Goal: Navigation & Orientation: Find specific page/section

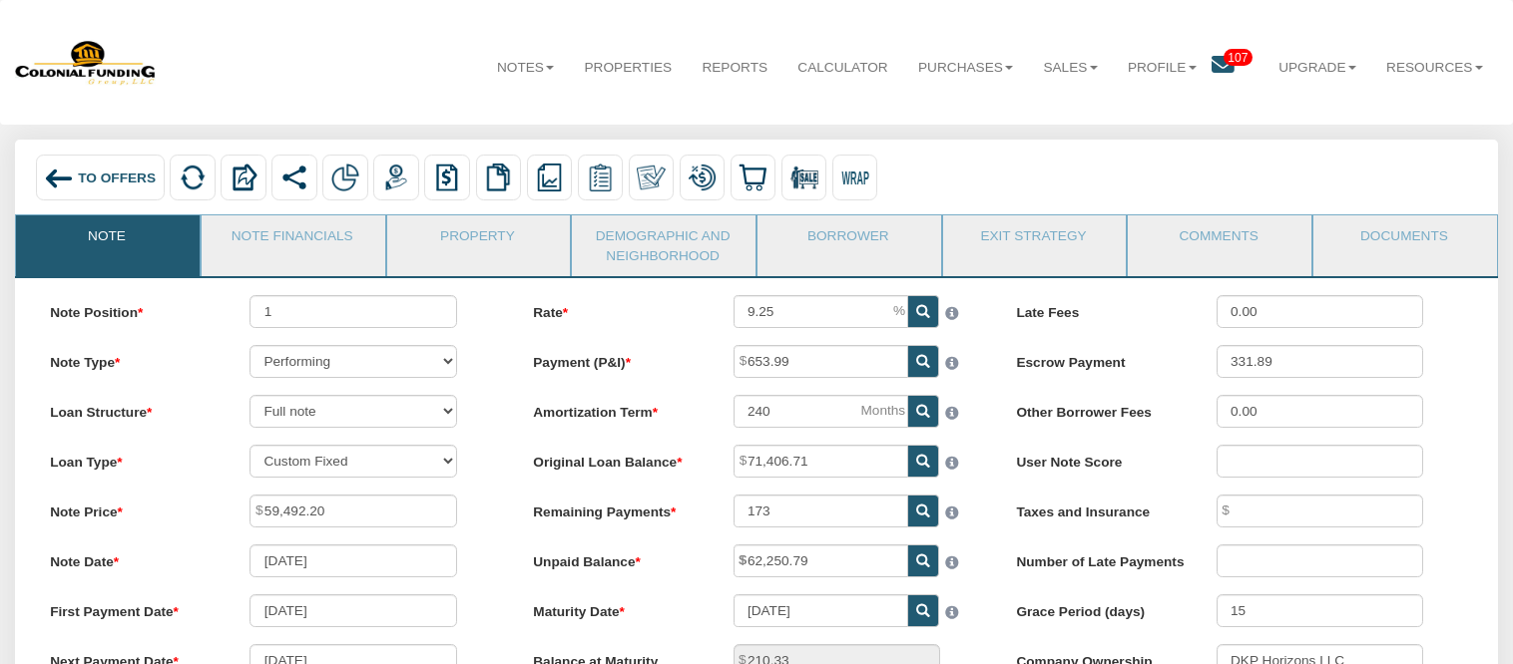
click at [56, 174] on img at bounding box center [59, 179] width 30 height 30
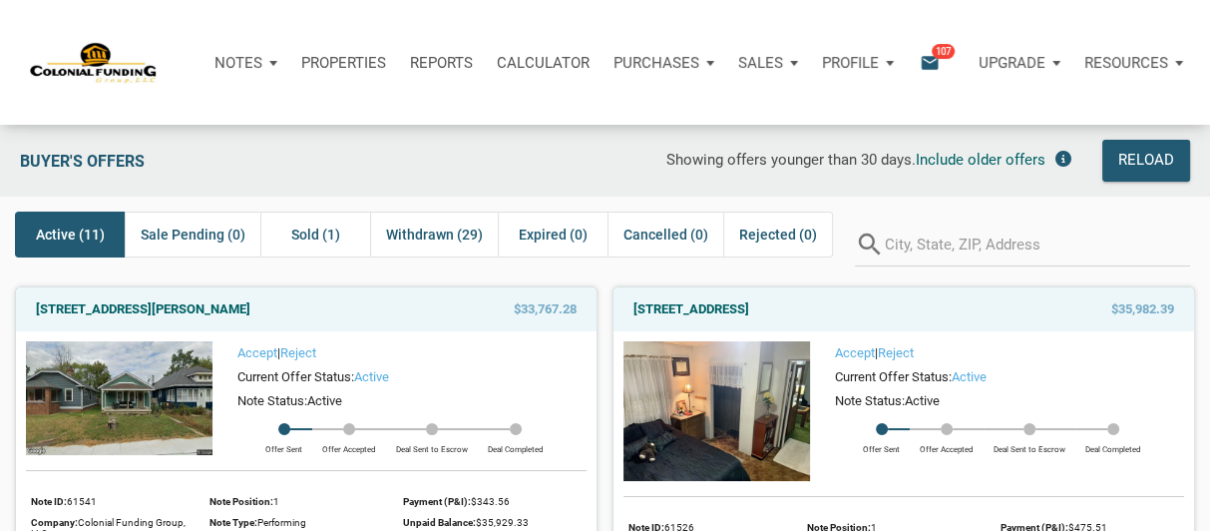
click at [923, 56] on icon "email" at bounding box center [930, 62] width 24 height 23
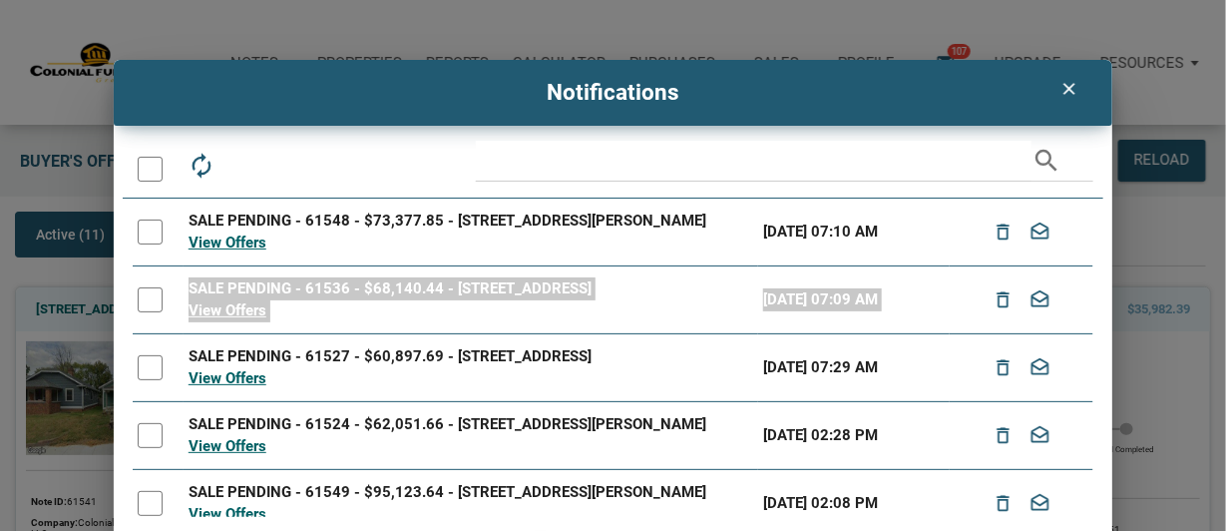
drag, startPoint x: 1086, startPoint y: 263, endPoint x: 1097, endPoint y: 281, distance: 21.6
click at [1093, 307] on div "autorenew delete_outline drafts email search SALE PENDING - 61548 - $73,377.85 …" at bounding box center [613, 373] width 999 height 465
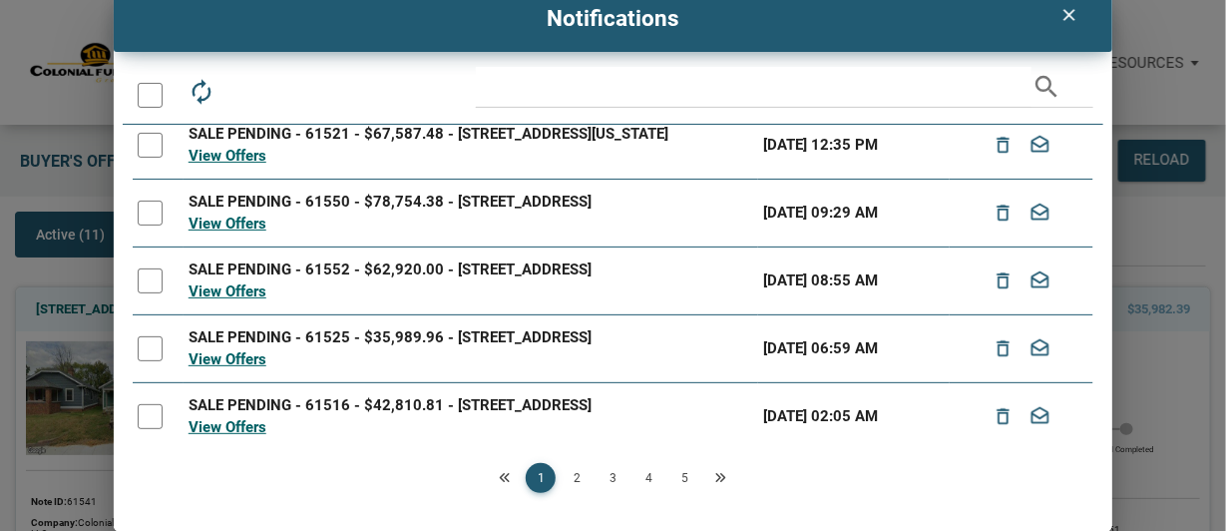
scroll to position [387, 0]
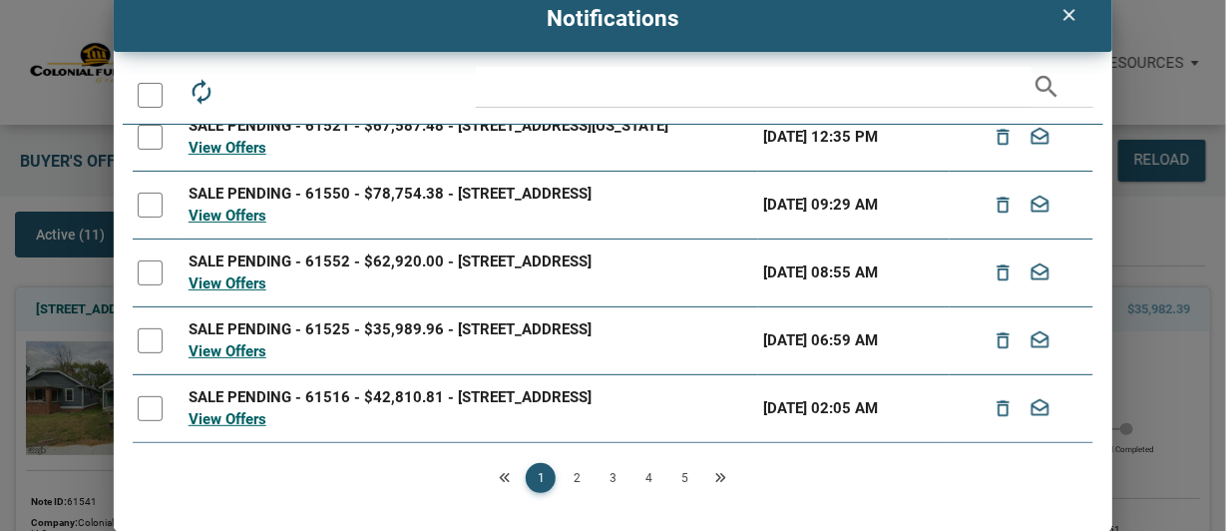
click at [578, 482] on link "2" at bounding box center [577, 478] width 30 height 30
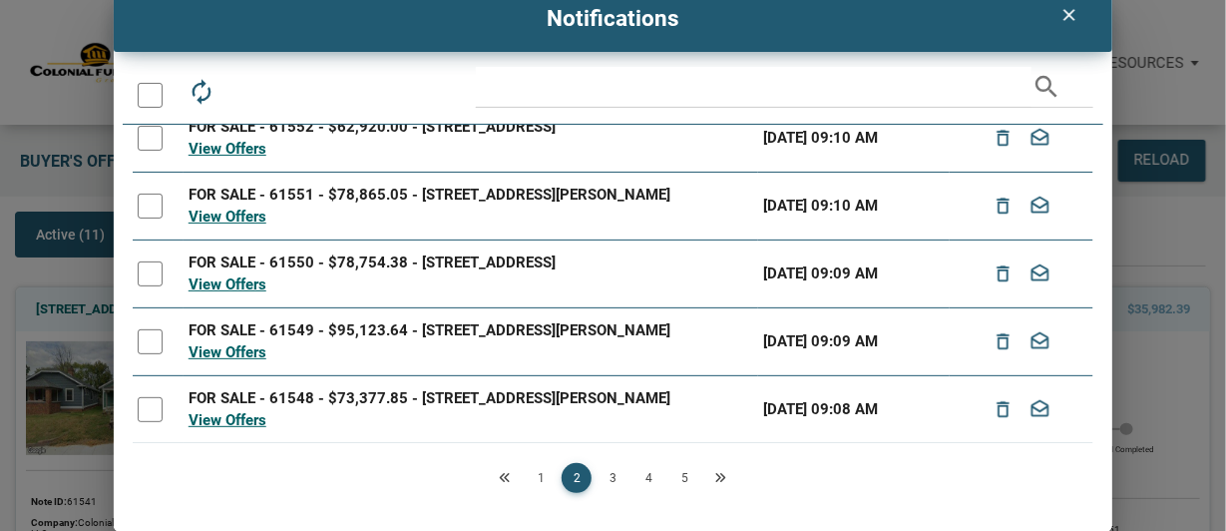
scroll to position [366, 0]
click at [612, 473] on link "3" at bounding box center [613, 478] width 30 height 30
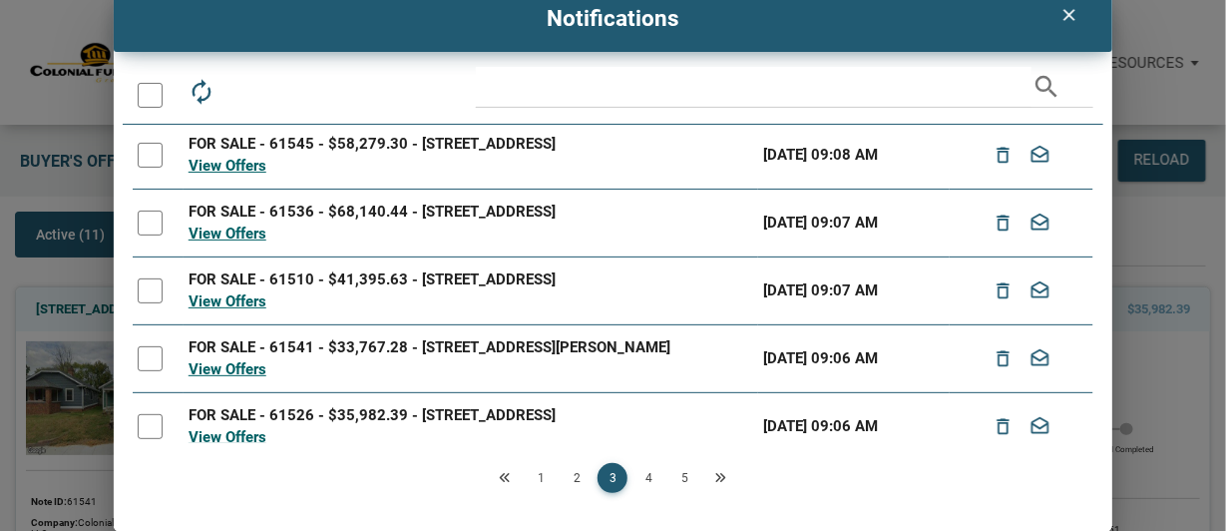
scroll to position [0, 0]
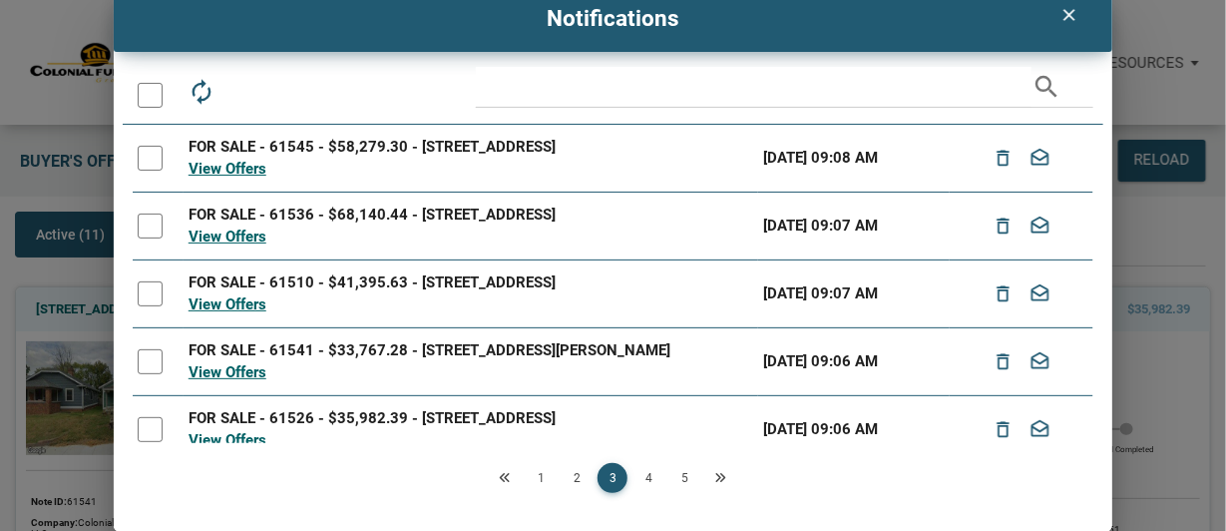
click at [652, 478] on link "4" at bounding box center [649, 478] width 30 height 30
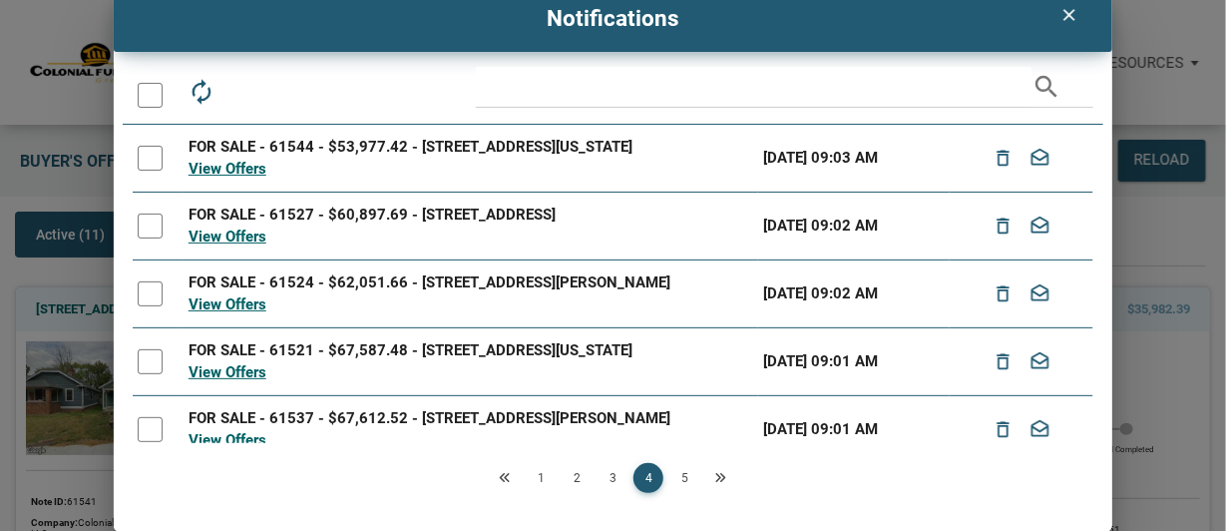
drag, startPoint x: 1091, startPoint y: 220, endPoint x: 1093, endPoint y: 256, distance: 36.0
click at [1093, 256] on div "autorenew delete_outline drafts email search FOR SALE - 61544 - $53,977.42 - 50…" at bounding box center [613, 299] width 999 height 465
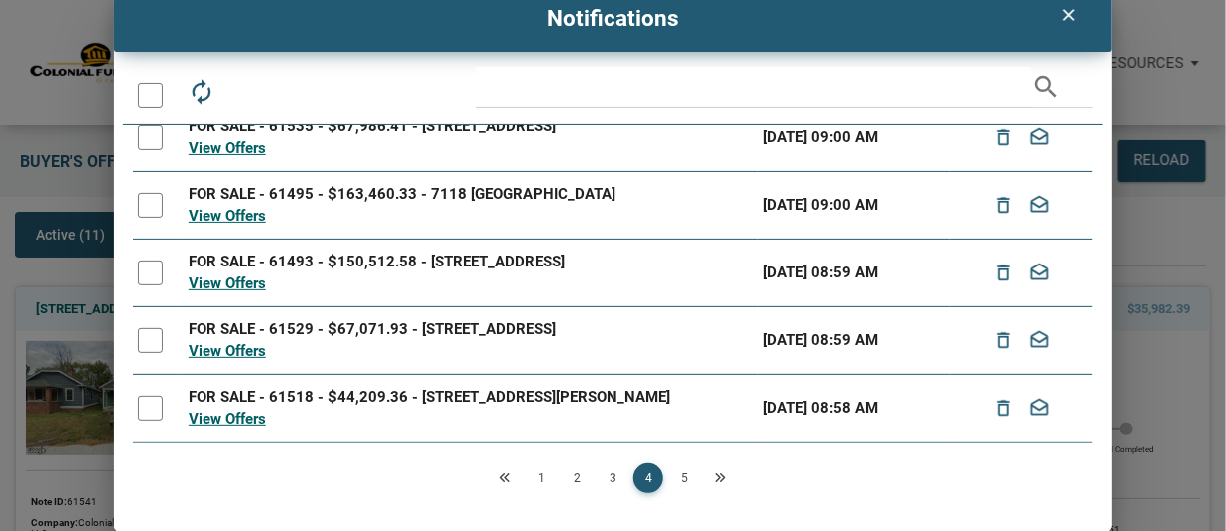
scroll to position [377, 0]
click at [682, 470] on link "5" at bounding box center [684, 478] width 30 height 30
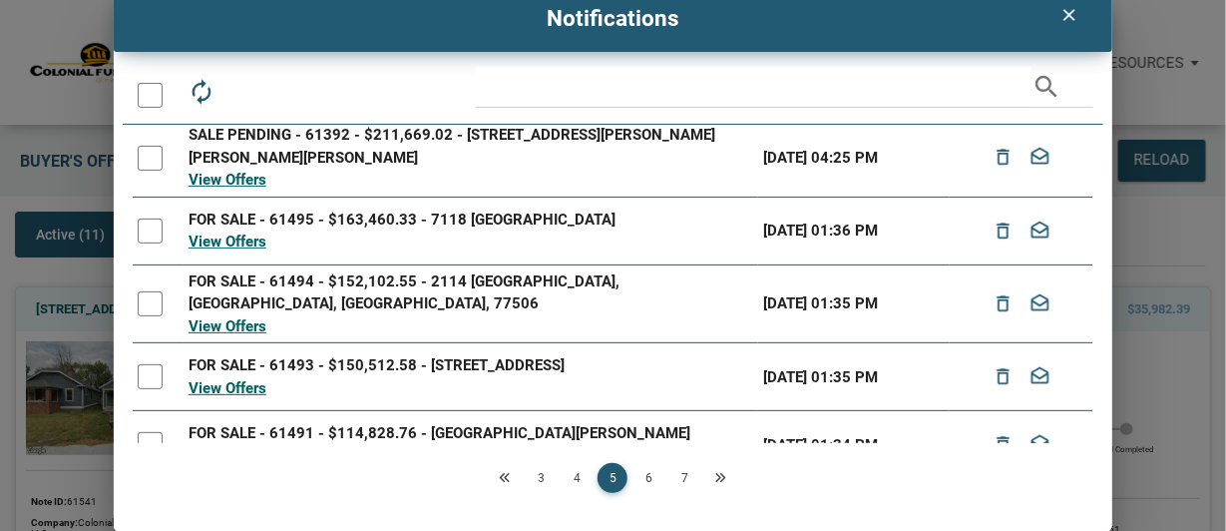
scroll to position [366, 0]
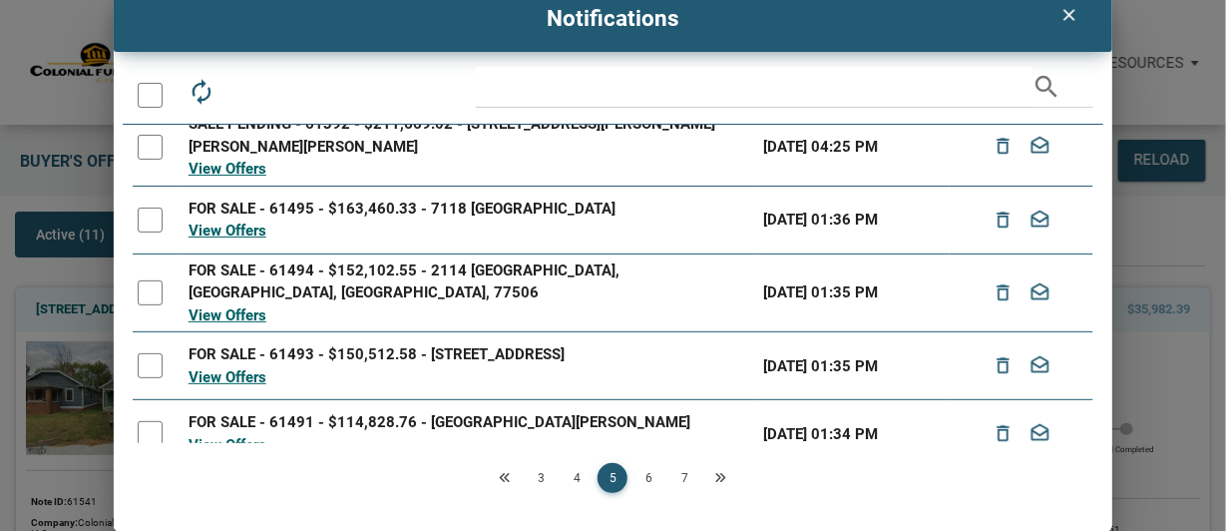
click at [646, 481] on link "6" at bounding box center [649, 478] width 30 height 30
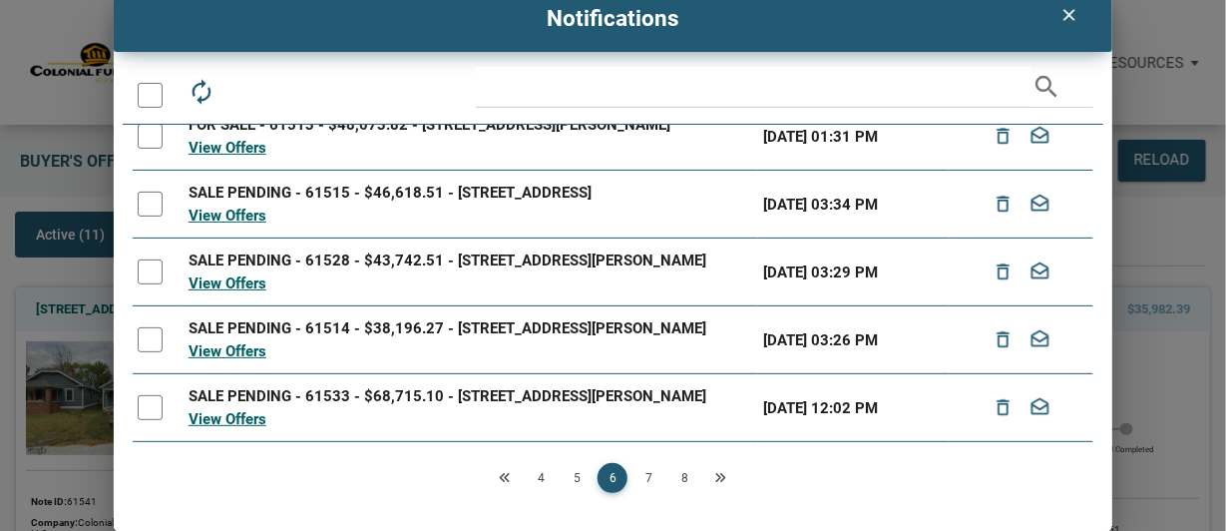
scroll to position [297, 0]
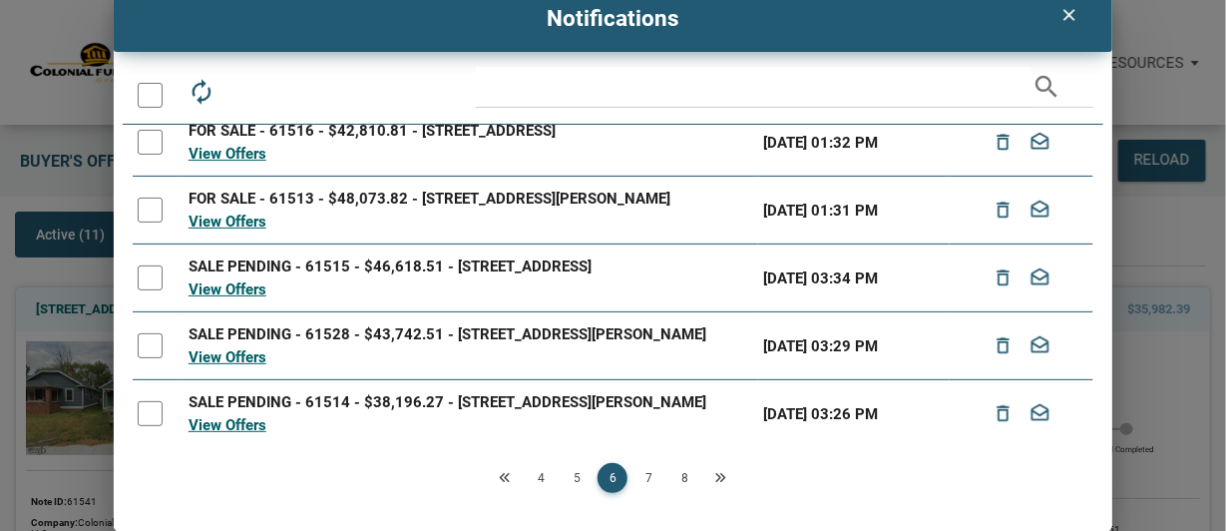
click at [649, 473] on link "7" at bounding box center [649, 478] width 30 height 30
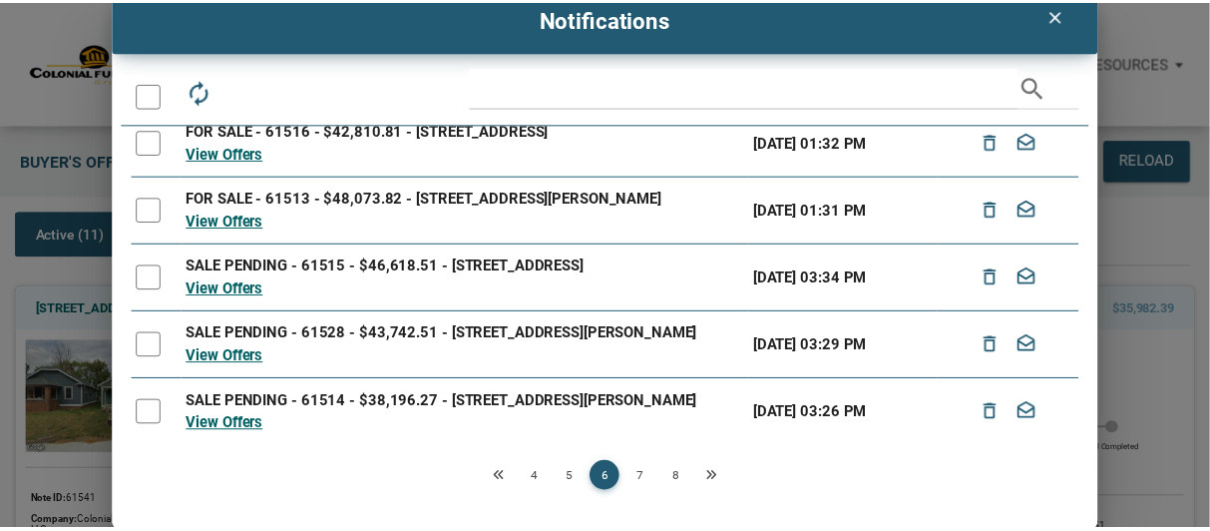
scroll to position [0, 0]
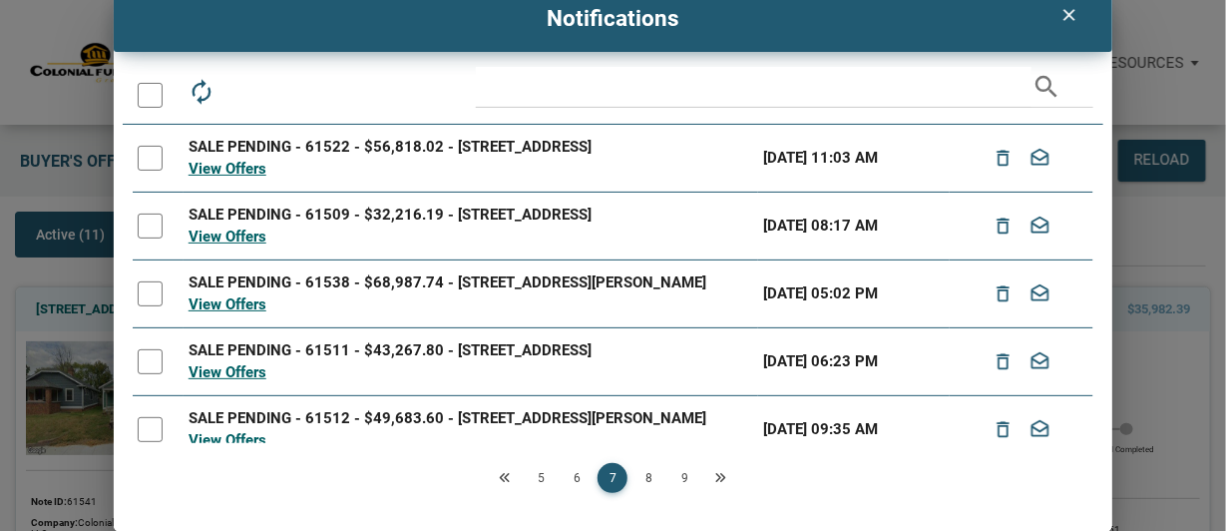
drag, startPoint x: 1092, startPoint y: 226, endPoint x: 1095, endPoint y: 252, distance: 26.1
click at [1095, 252] on div "autorenew delete_outline drafts email search SALE PENDING - 61522 - $56,818.02 …" at bounding box center [613, 299] width 999 height 465
click at [242, 245] on link "View Offers" at bounding box center [228, 236] width 78 height 18
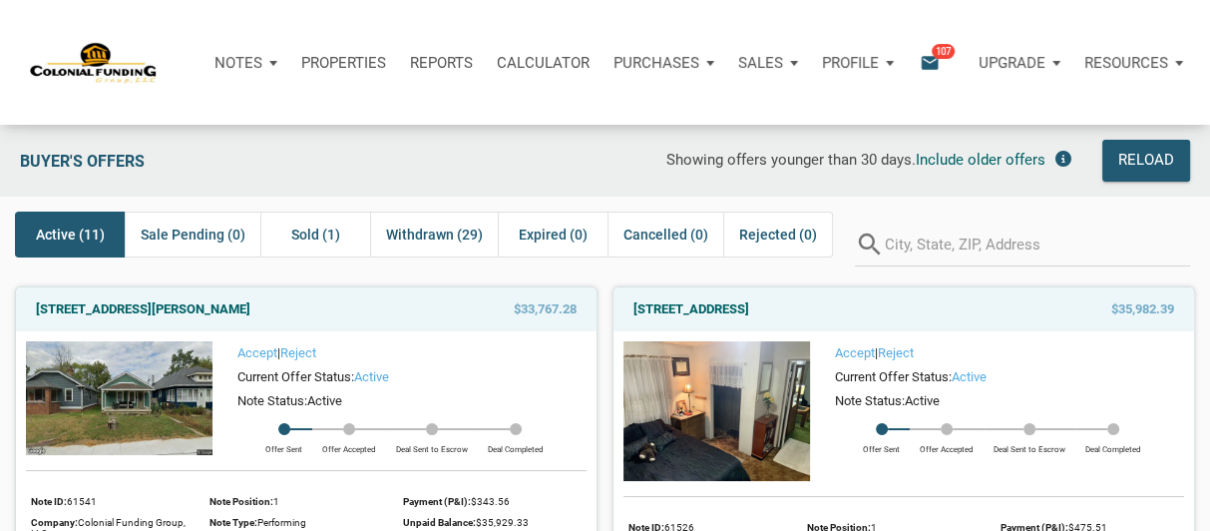
click at [698, 63] on div "Purchases" at bounding box center [664, 63] width 125 height 60
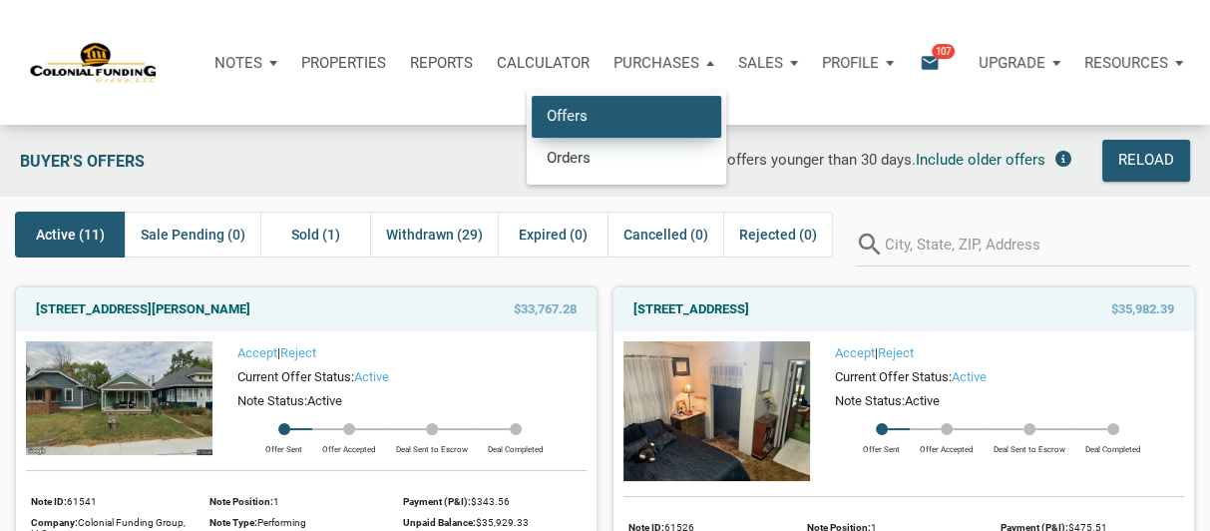
click at [550, 119] on link "Offers" at bounding box center [627, 116] width 190 height 41
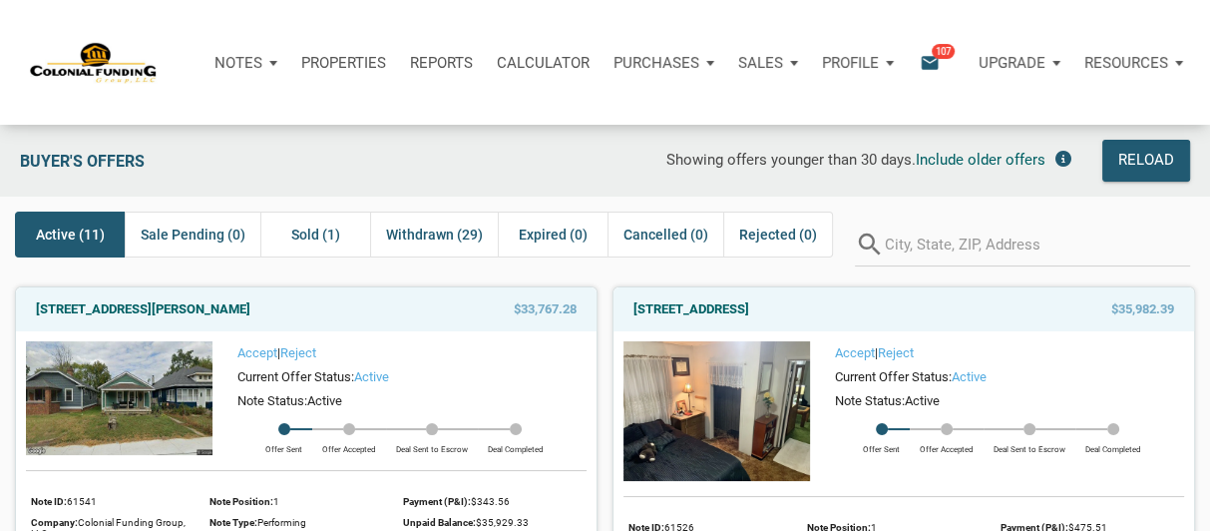
click at [929, 63] on icon "email" at bounding box center [930, 62] width 24 height 23
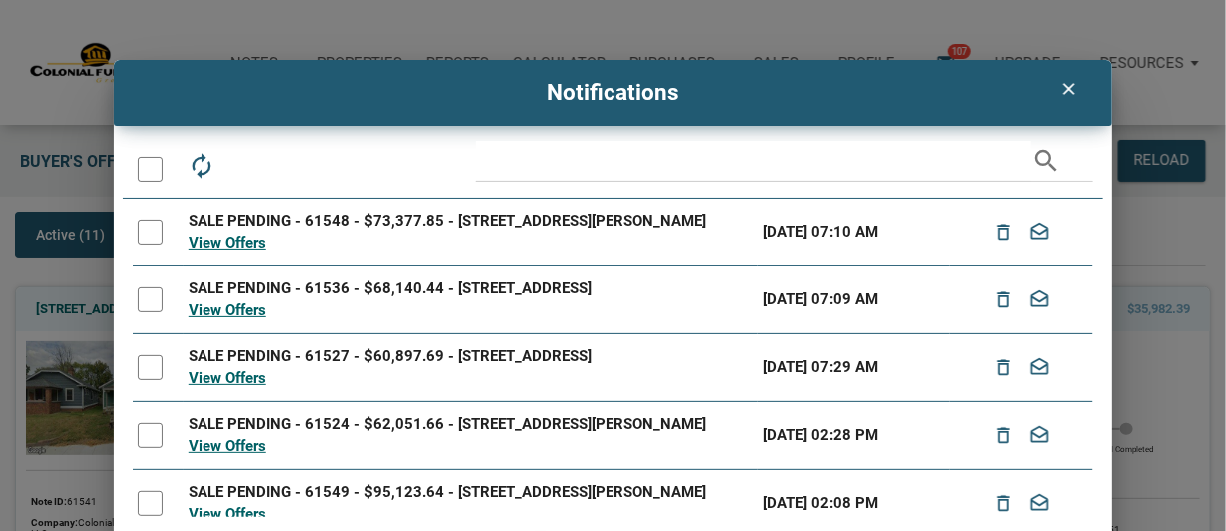
click at [1071, 85] on icon "clear" at bounding box center [1069, 89] width 24 height 20
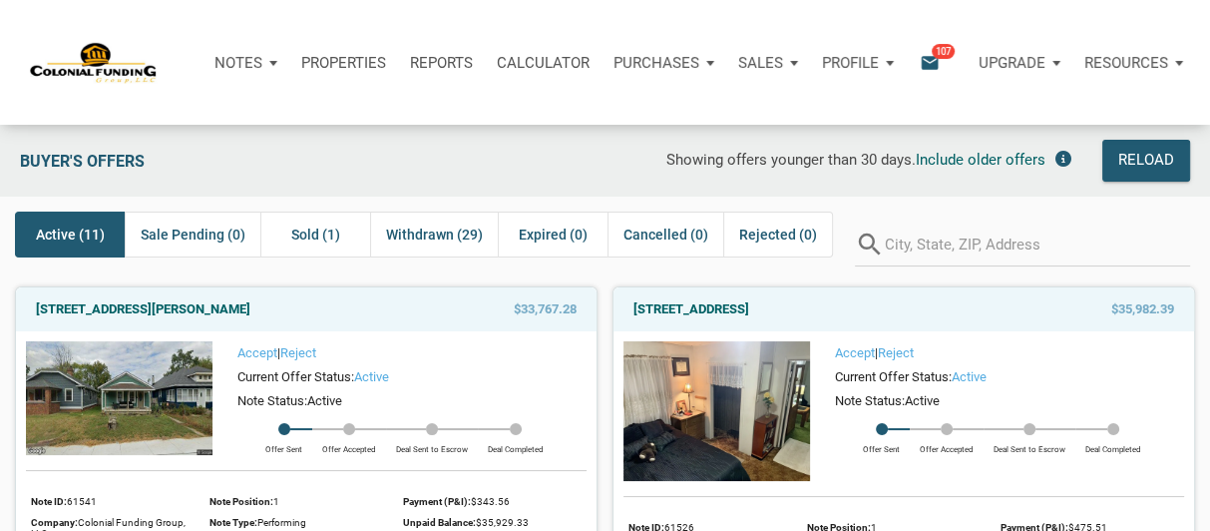
click at [335, 59] on p "Properties" at bounding box center [343, 63] width 85 height 18
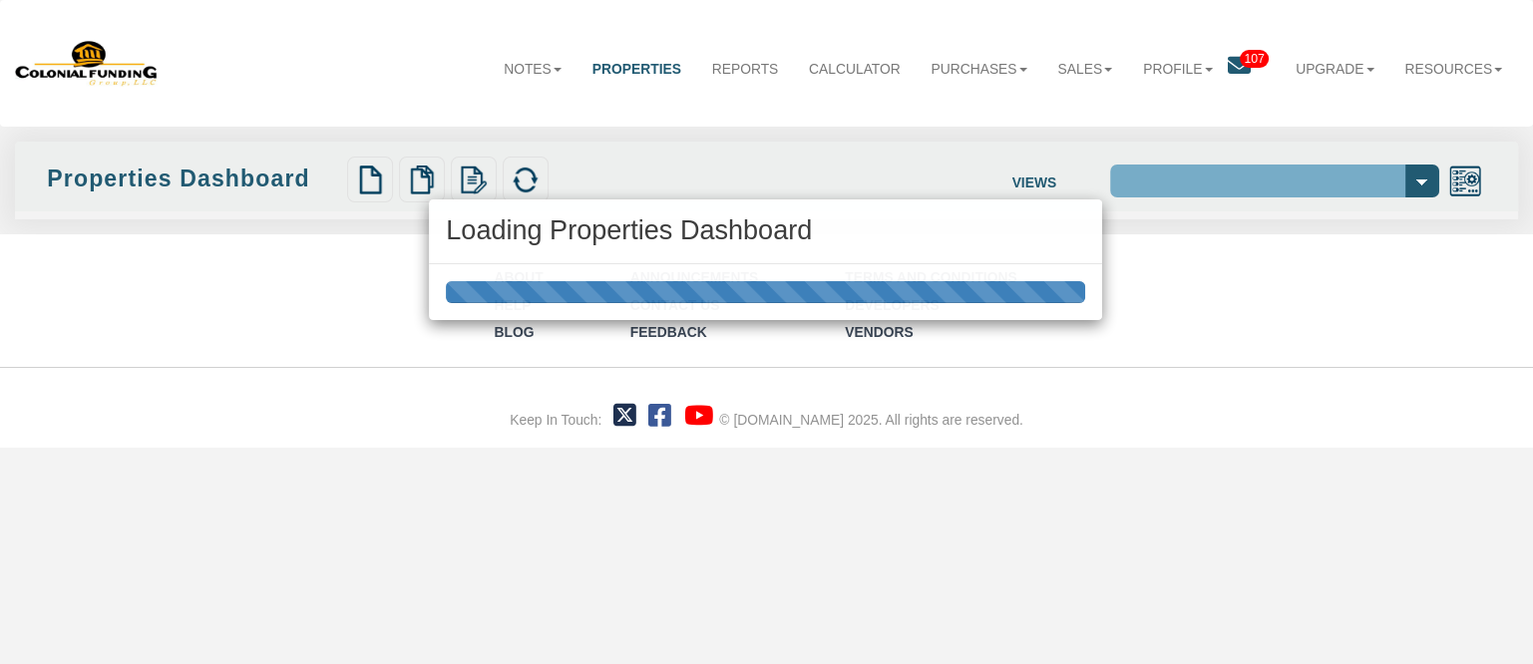
select select "138"
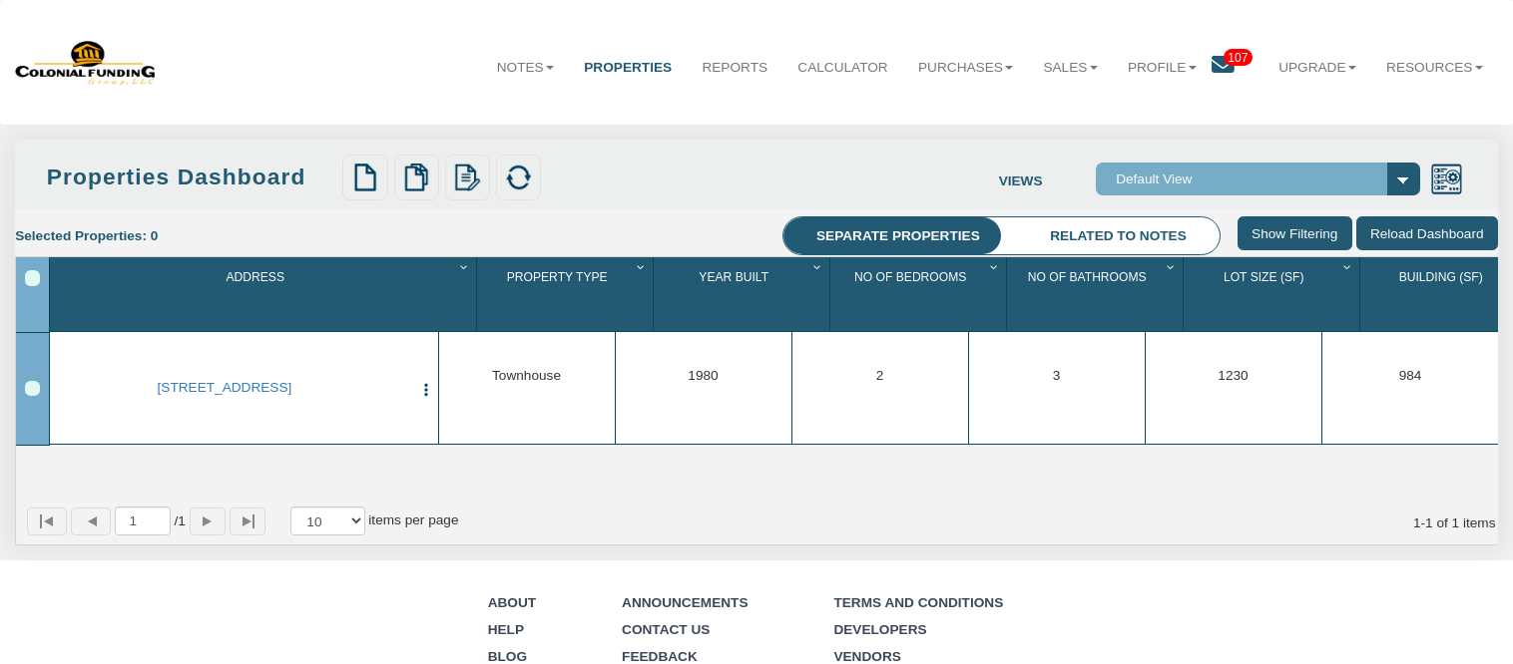
scroll to position [0, 55]
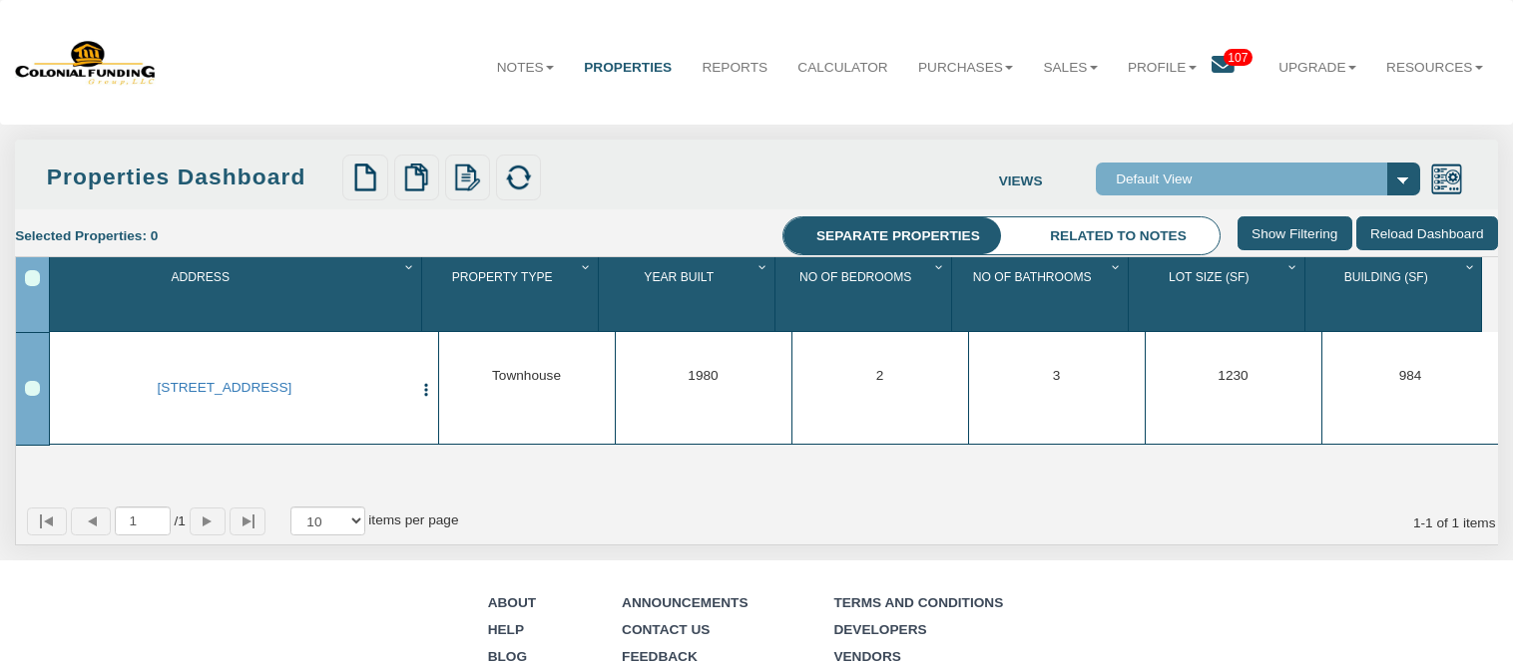
click at [1124, 230] on li "Related to notes" at bounding box center [1118, 236] width 203 height 38
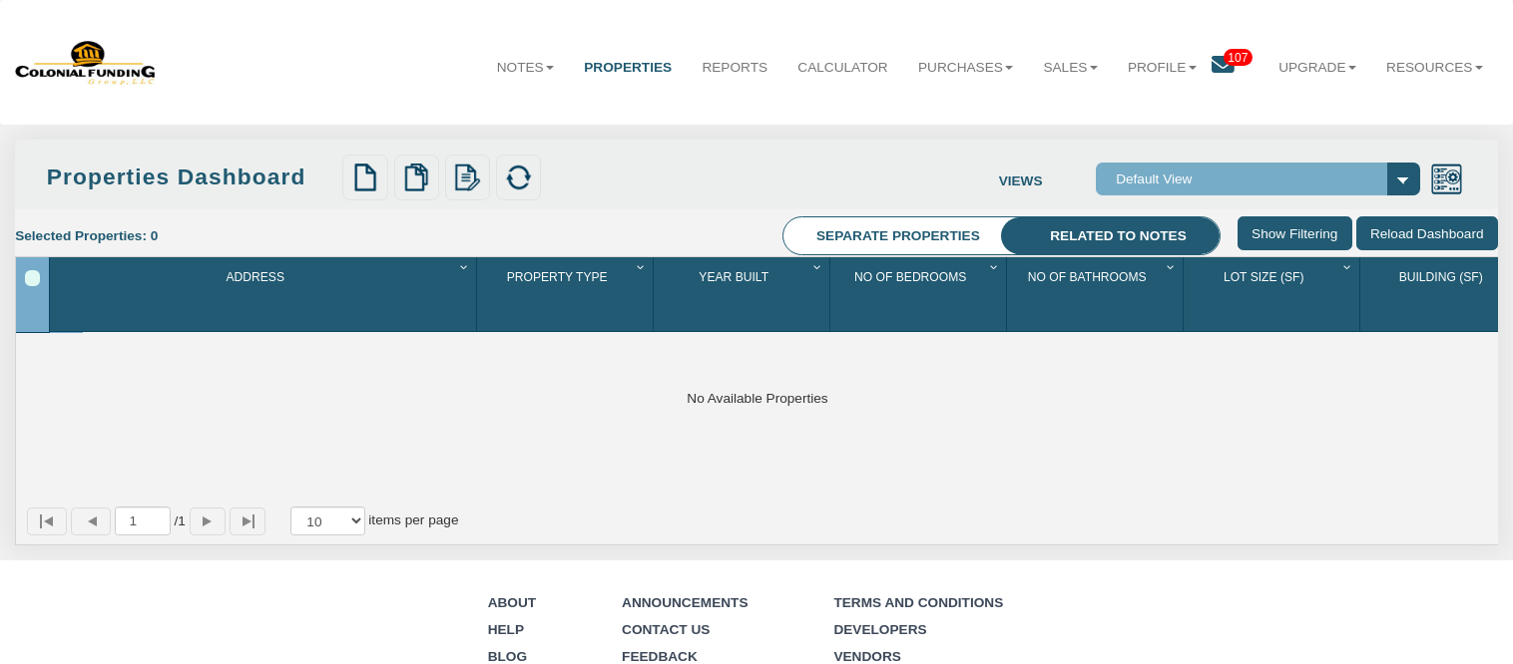
drag, startPoint x: 199, startPoint y: 0, endPoint x: 331, endPoint y: 55, distance: 143.6
click at [331, 55] on div "Notes Dashboard Transactions Properties Reports Calculator Purchases Offers Ord…" at bounding box center [756, 62] width 1483 height 95
click at [961, 63] on link "Purchases" at bounding box center [965, 68] width 125 height 50
click at [904, 116] on link "Offers" at bounding box center [939, 113] width 175 height 26
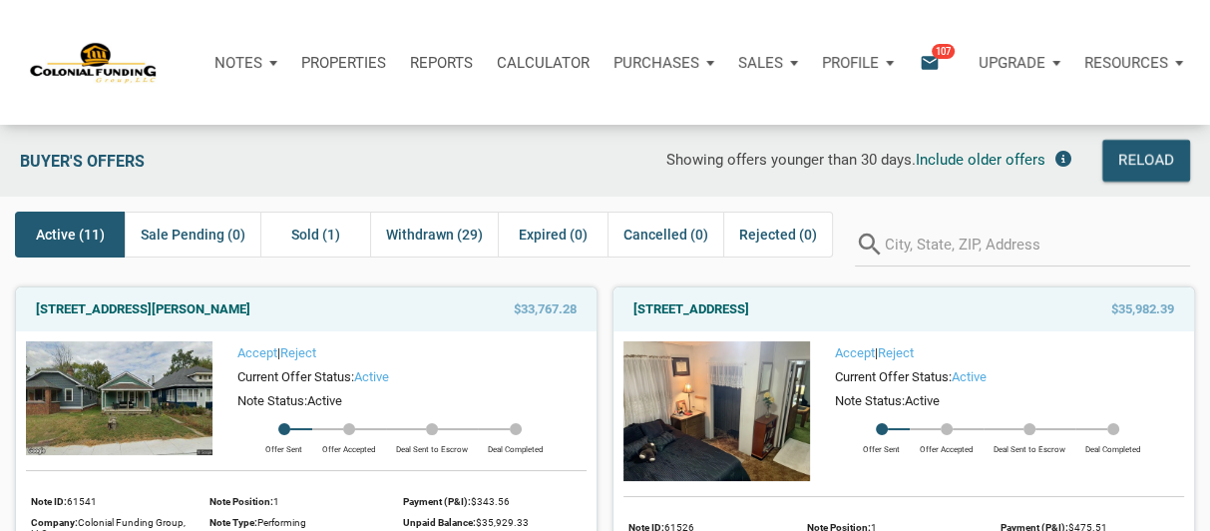
click at [762, 58] on p "Sales" at bounding box center [760, 63] width 45 height 18
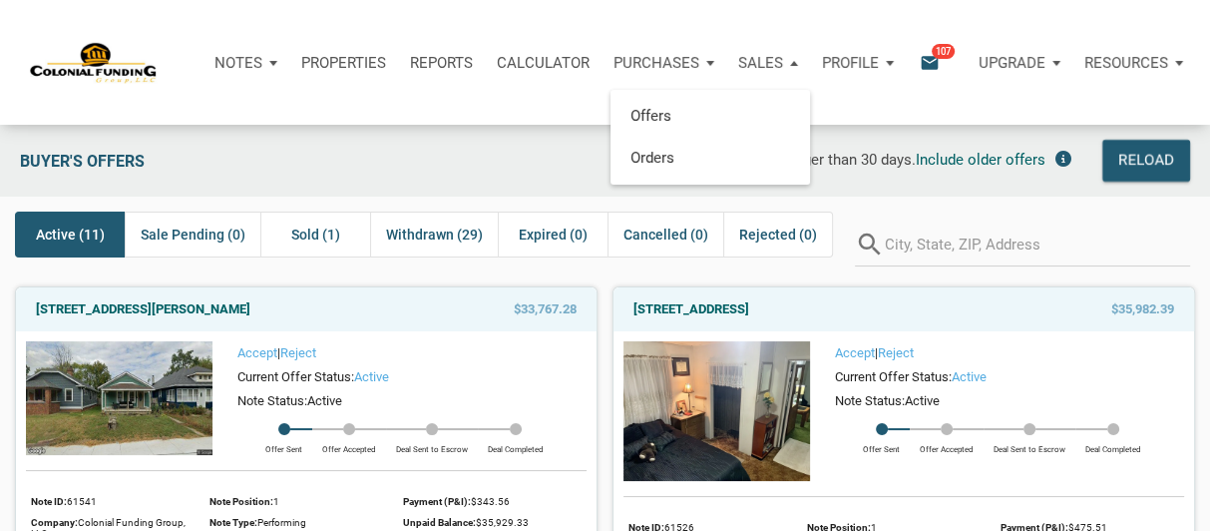
click at [684, 57] on p "Purchases" at bounding box center [657, 63] width 86 height 18
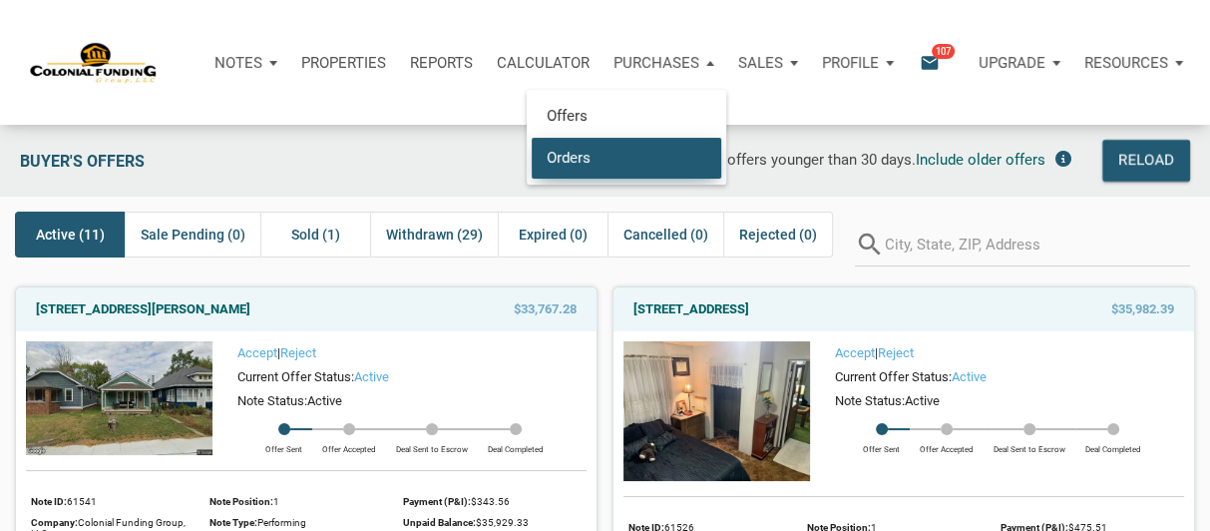
click at [576, 152] on link "Orders" at bounding box center [627, 157] width 190 height 41
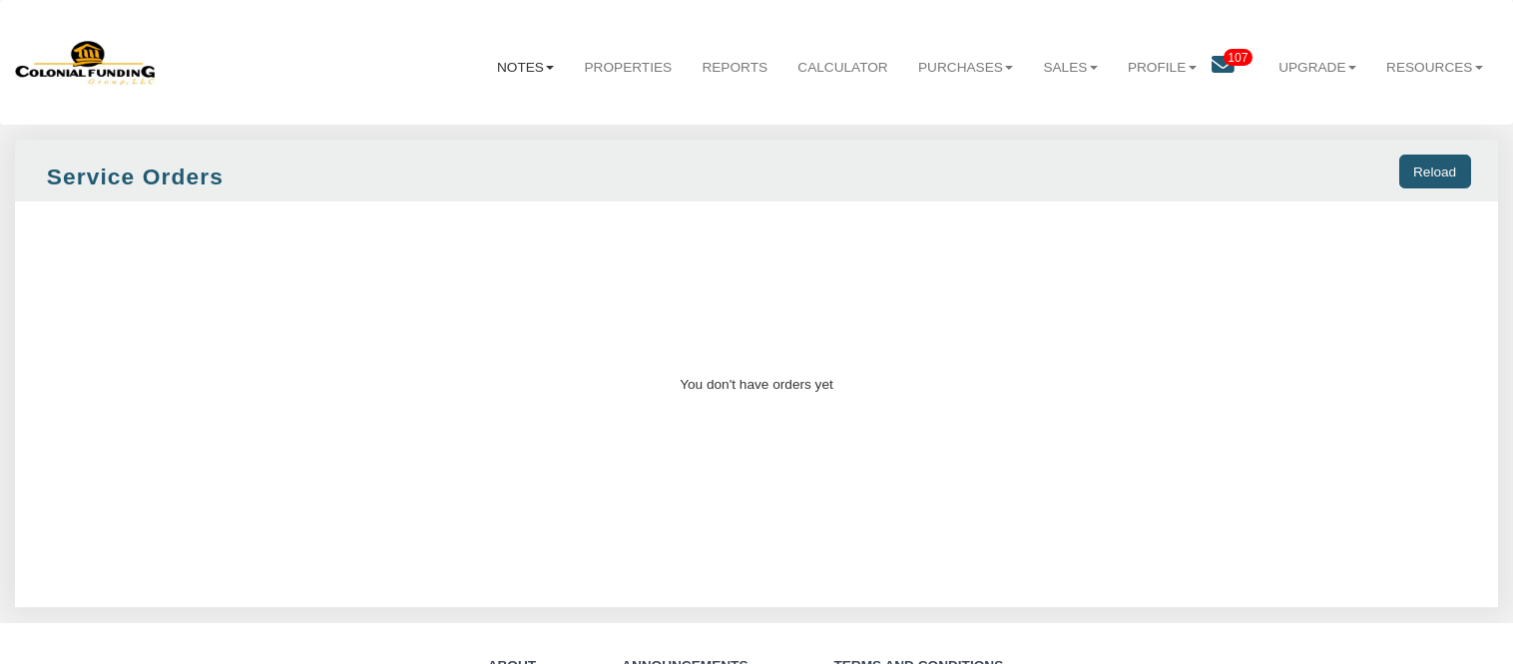
click at [514, 62] on link "Notes" at bounding box center [526, 68] width 88 height 50
click at [406, 107] on link "Dashboard" at bounding box center [480, 113] width 175 height 26
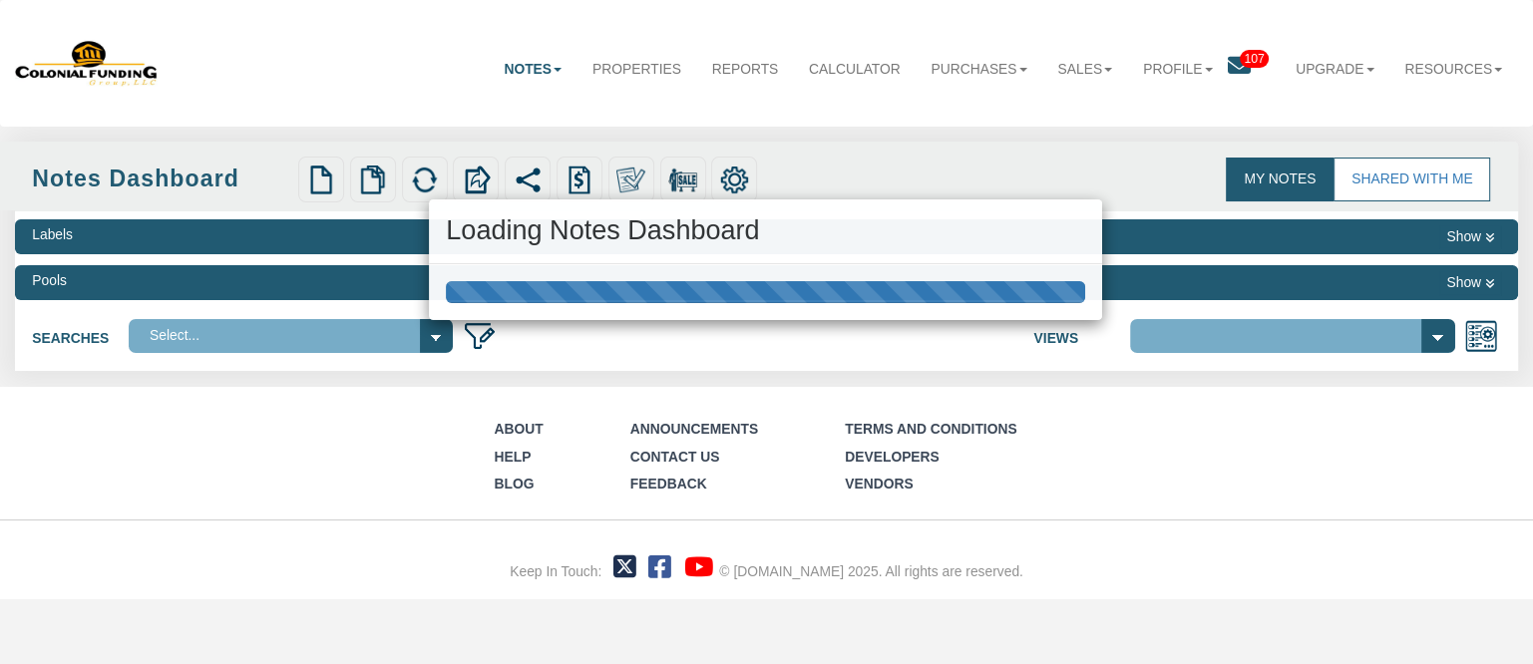
select select "316"
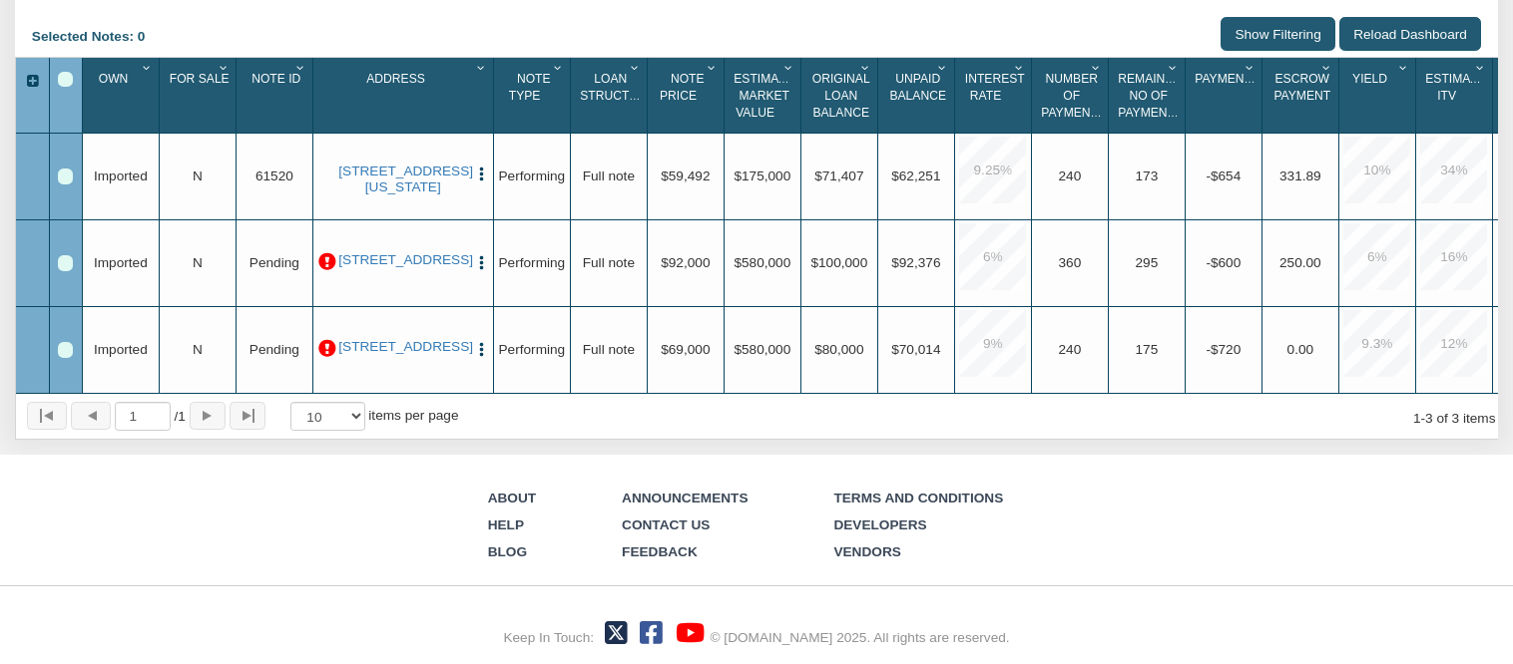
scroll to position [249, 0]
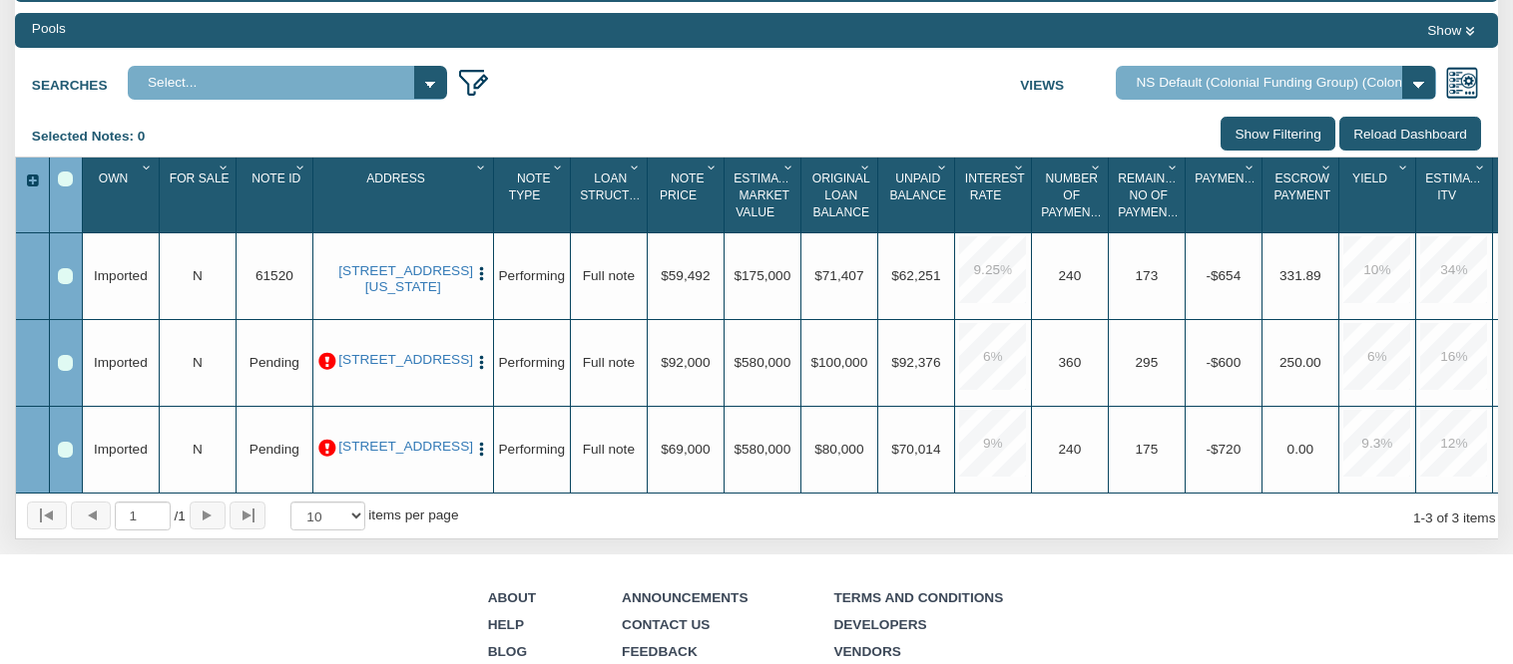
click at [330, 355] on p at bounding box center [327, 362] width 18 height 18
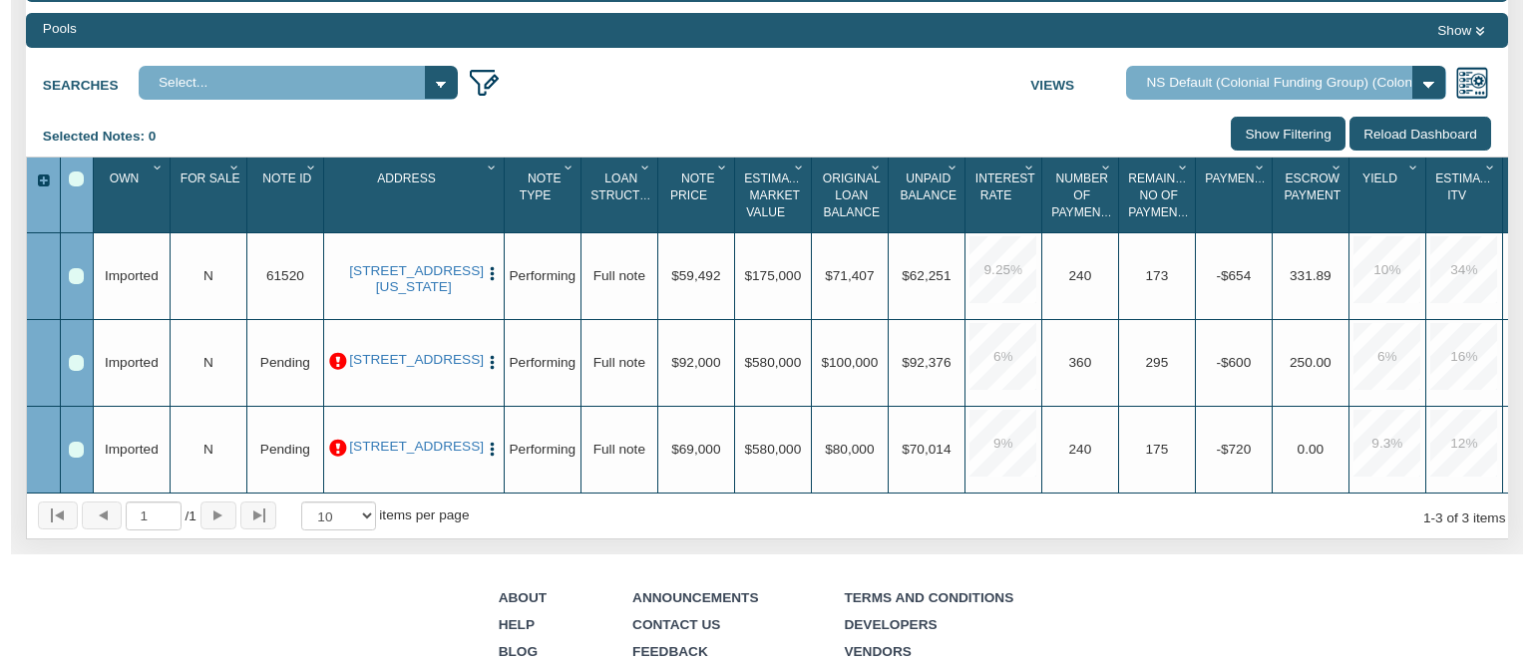
scroll to position [250, 0]
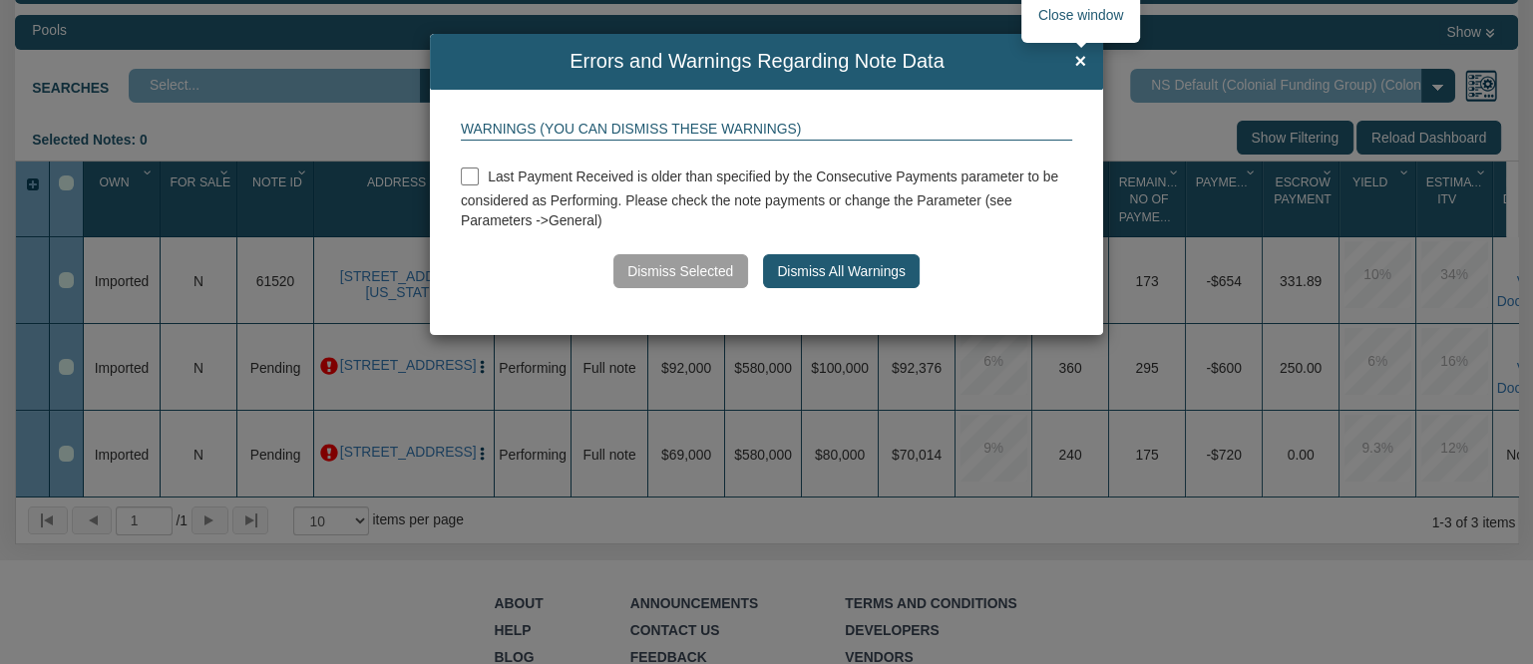
click at [1081, 55] on span "×" at bounding box center [1081, 62] width 12 height 22
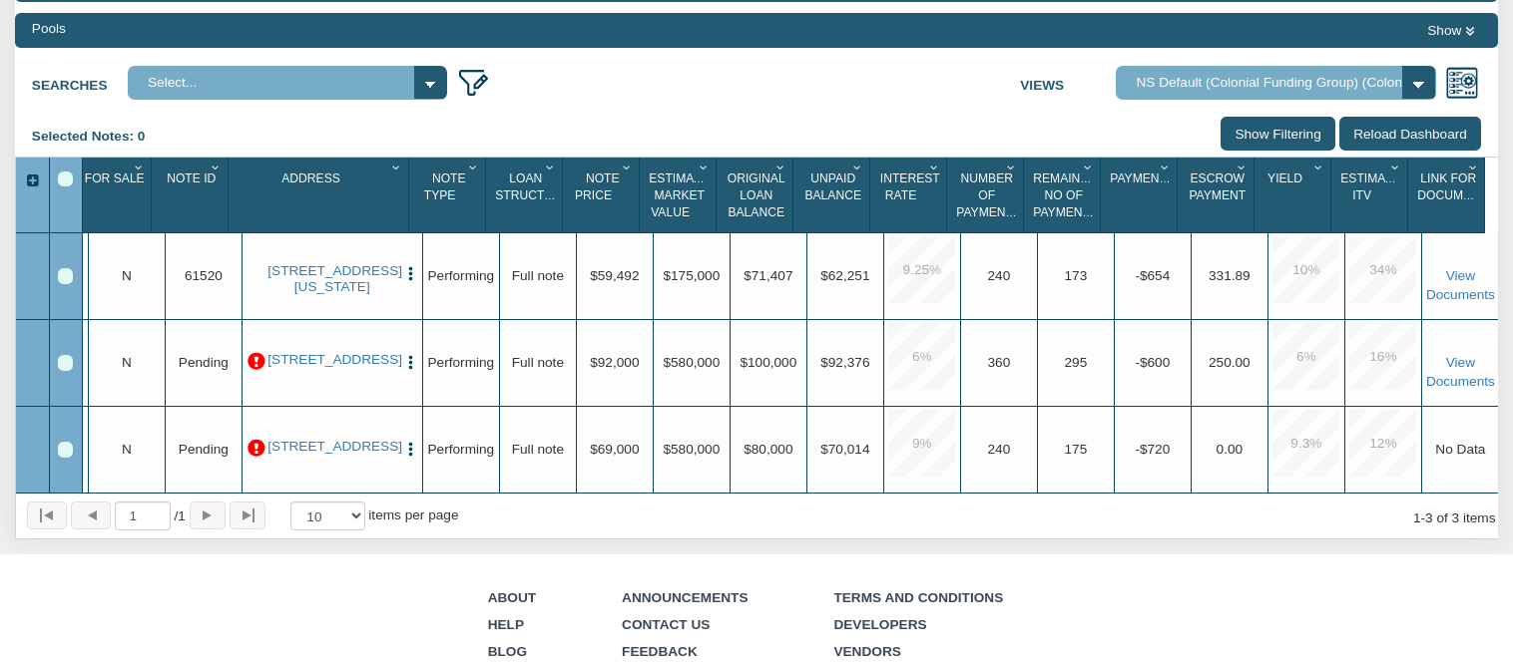
scroll to position [0, 0]
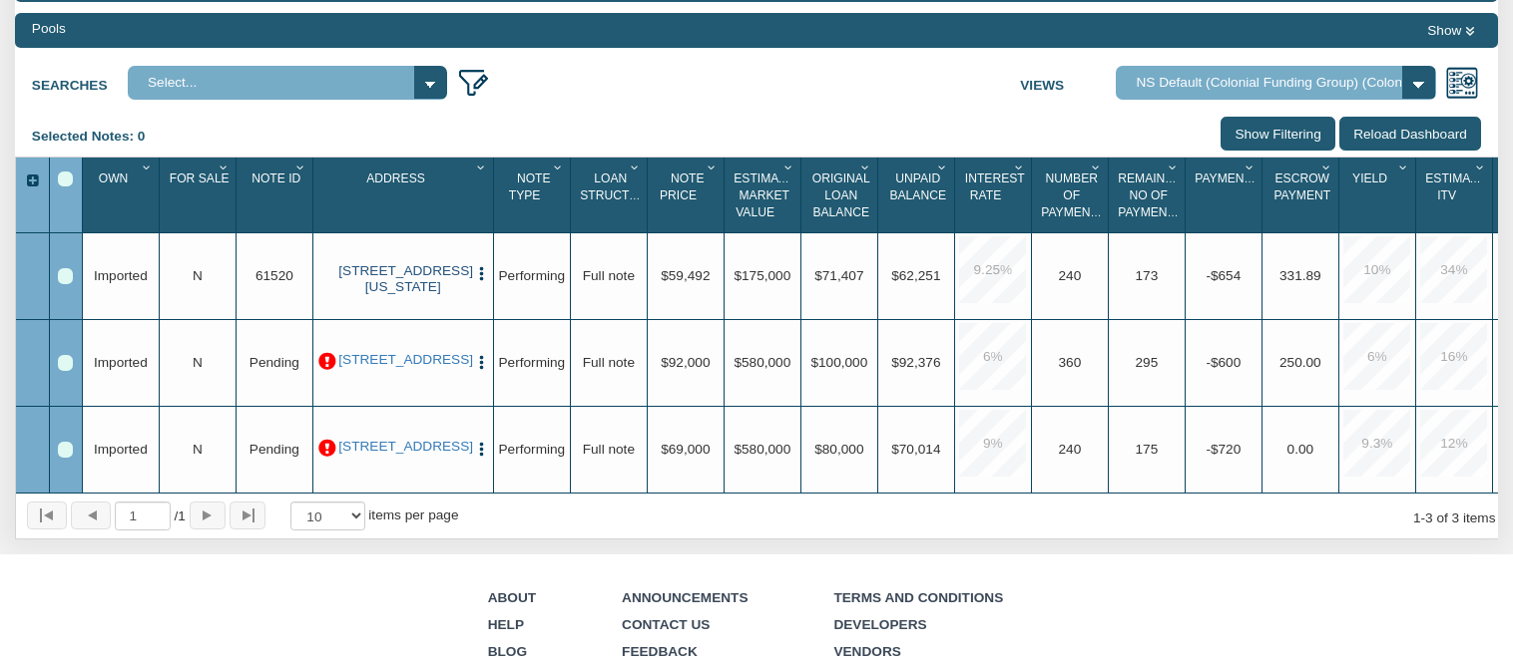
click at [399, 271] on link "[STREET_ADDRESS][US_STATE]" at bounding box center [402, 279] width 129 height 33
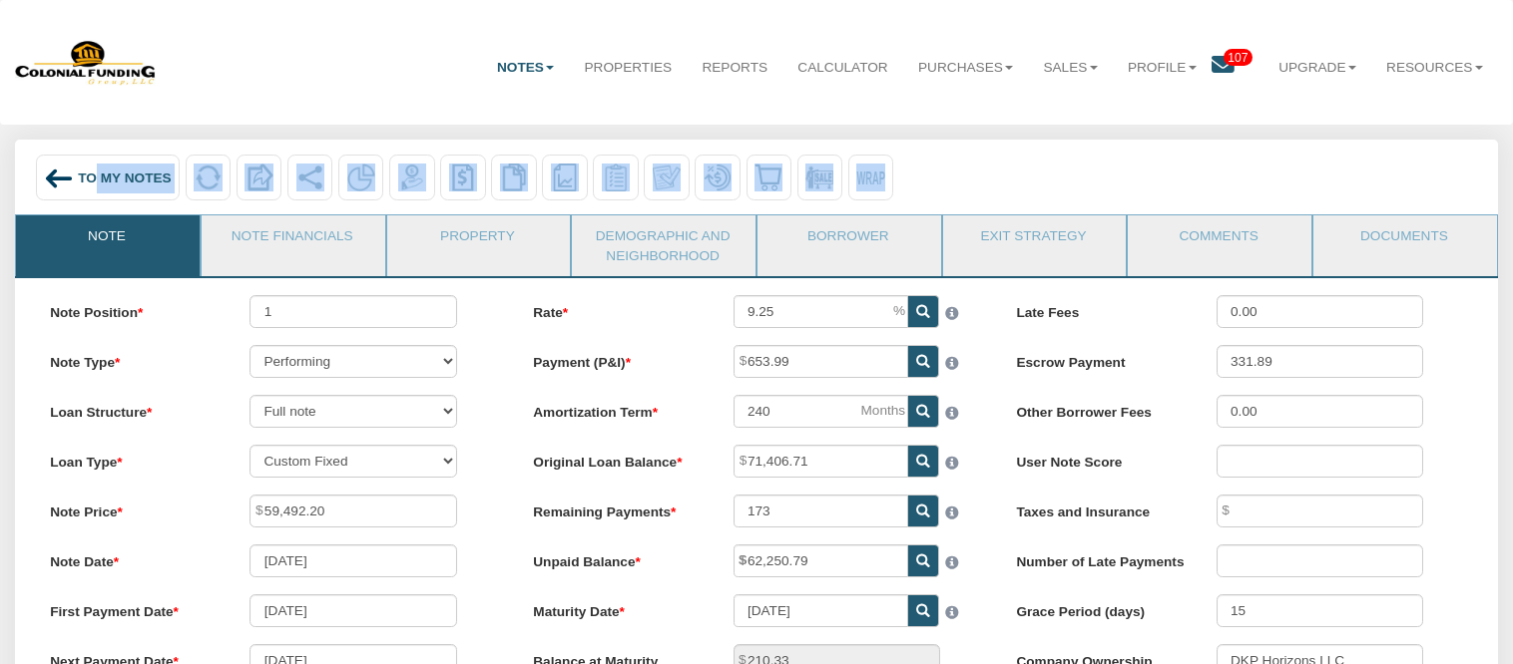
drag, startPoint x: 93, startPoint y: 175, endPoint x: 60, endPoint y: 266, distance: 97.5
click at [151, 256] on link "Note" at bounding box center [107, 241] width 182 height 50
click at [47, 176] on img at bounding box center [59, 179] width 30 height 30
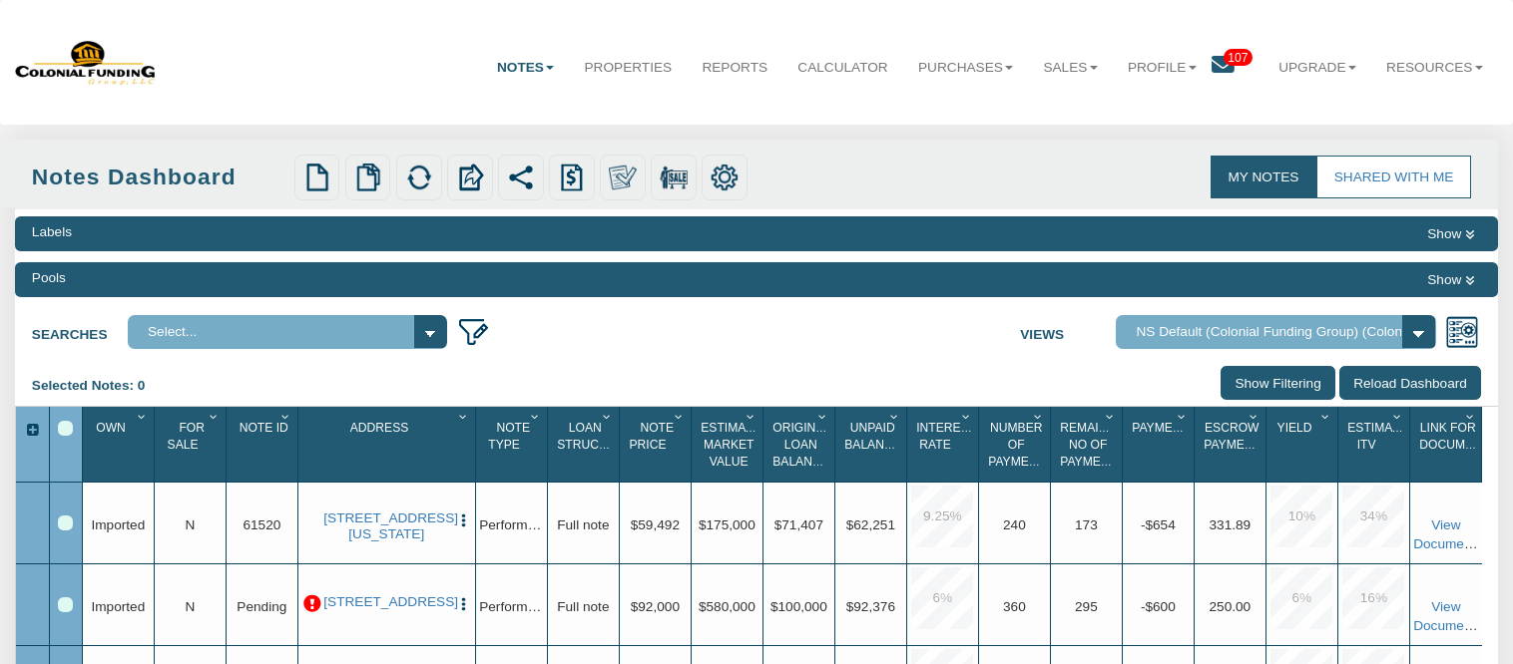
click at [1268, 176] on link "My Notes" at bounding box center [1263, 178] width 106 height 44
click at [1459, 66] on link "Resources" at bounding box center [1434, 68] width 127 height 50
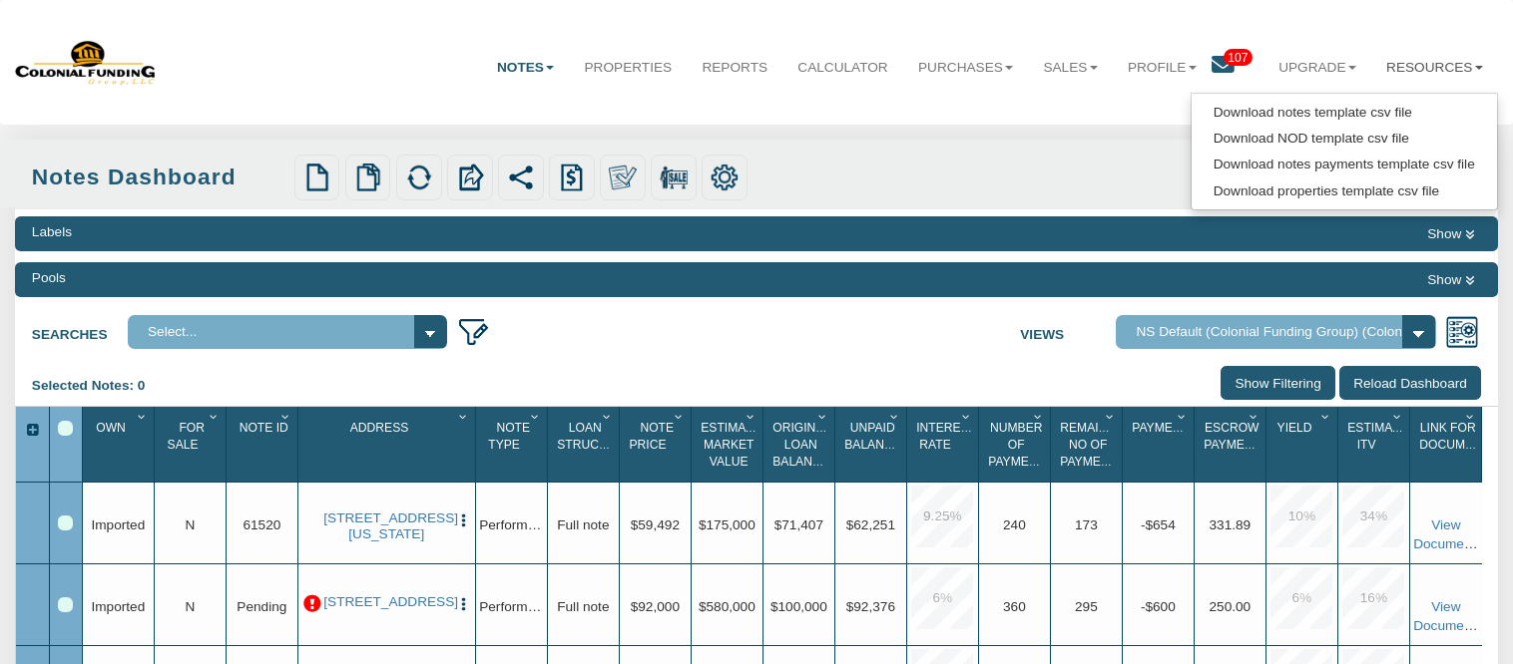
click at [888, 155] on div "Upload Notes Upload NODs Verify Mapping Upload Results" at bounding box center [643, 177] width 711 height 45
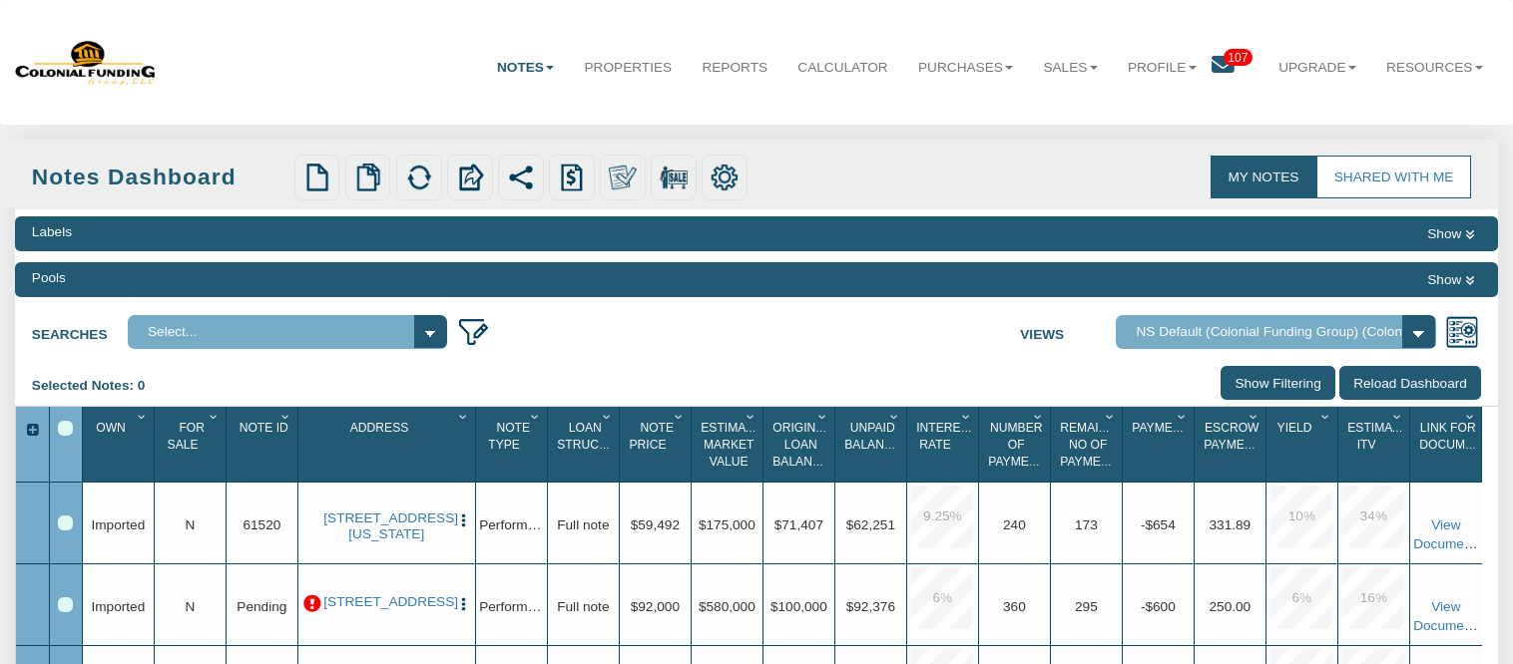
click at [862, 116] on nav "Menu Notes Dashboard Transactions Properties Reports Calculator Purchases Offer…" at bounding box center [756, 62] width 1513 height 125
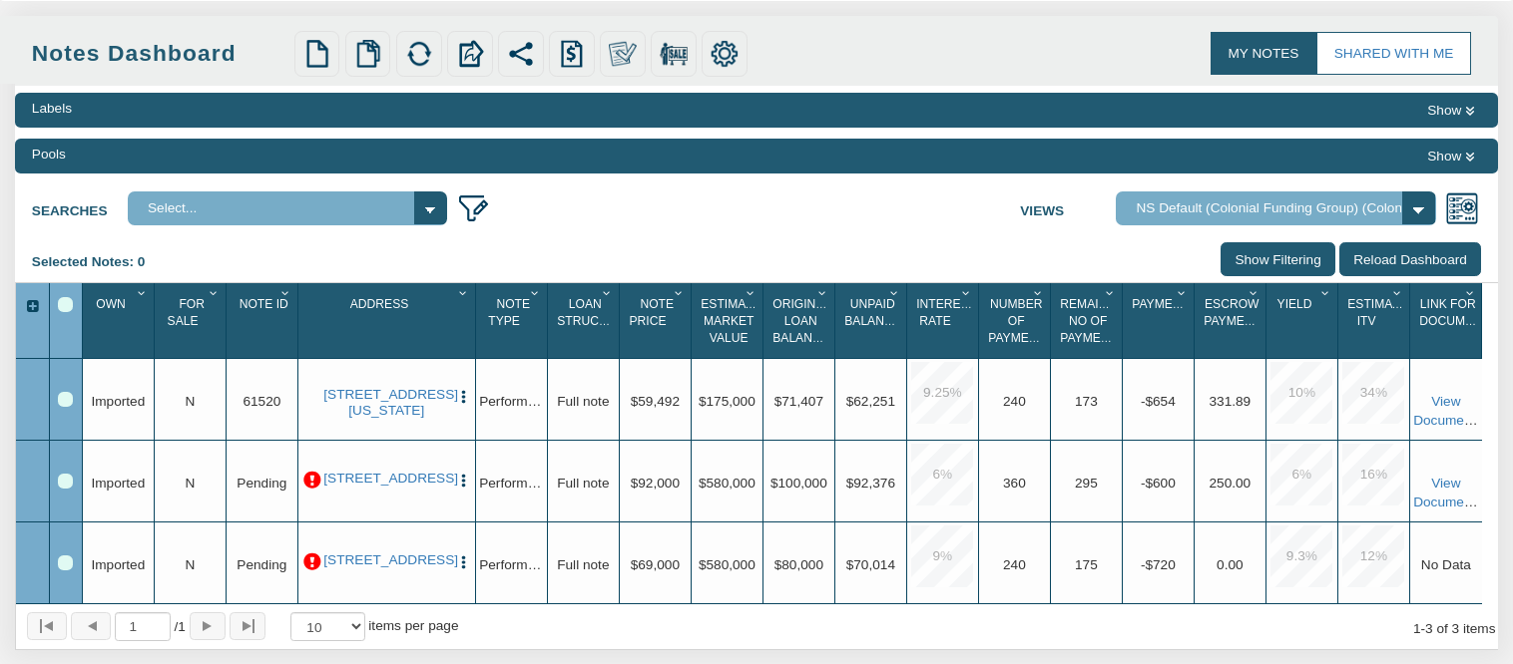
scroll to position [249, 0]
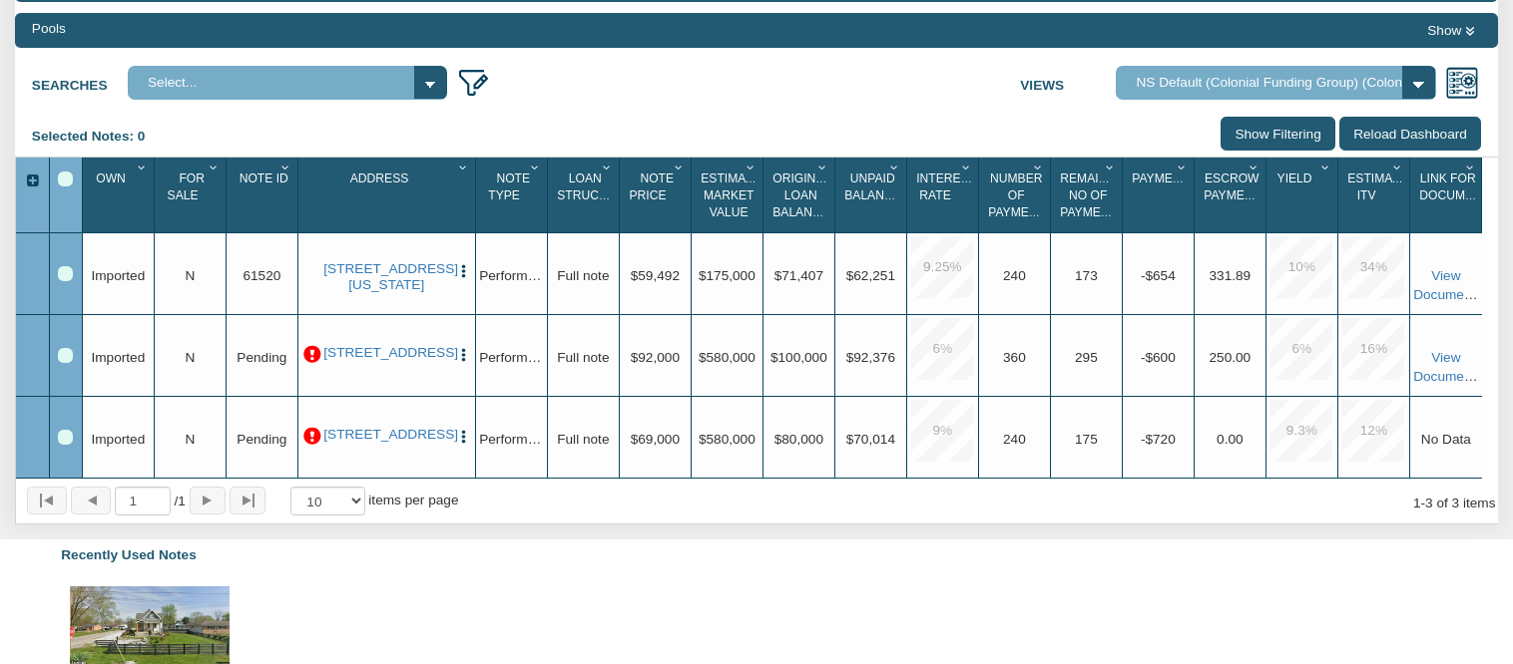
click at [67, 437] on div "Row 3, Row Selection Checkbox" at bounding box center [65, 437] width 15 height 15
click at [435, 81] on select "Select..." at bounding box center [288, 82] width 320 height 33
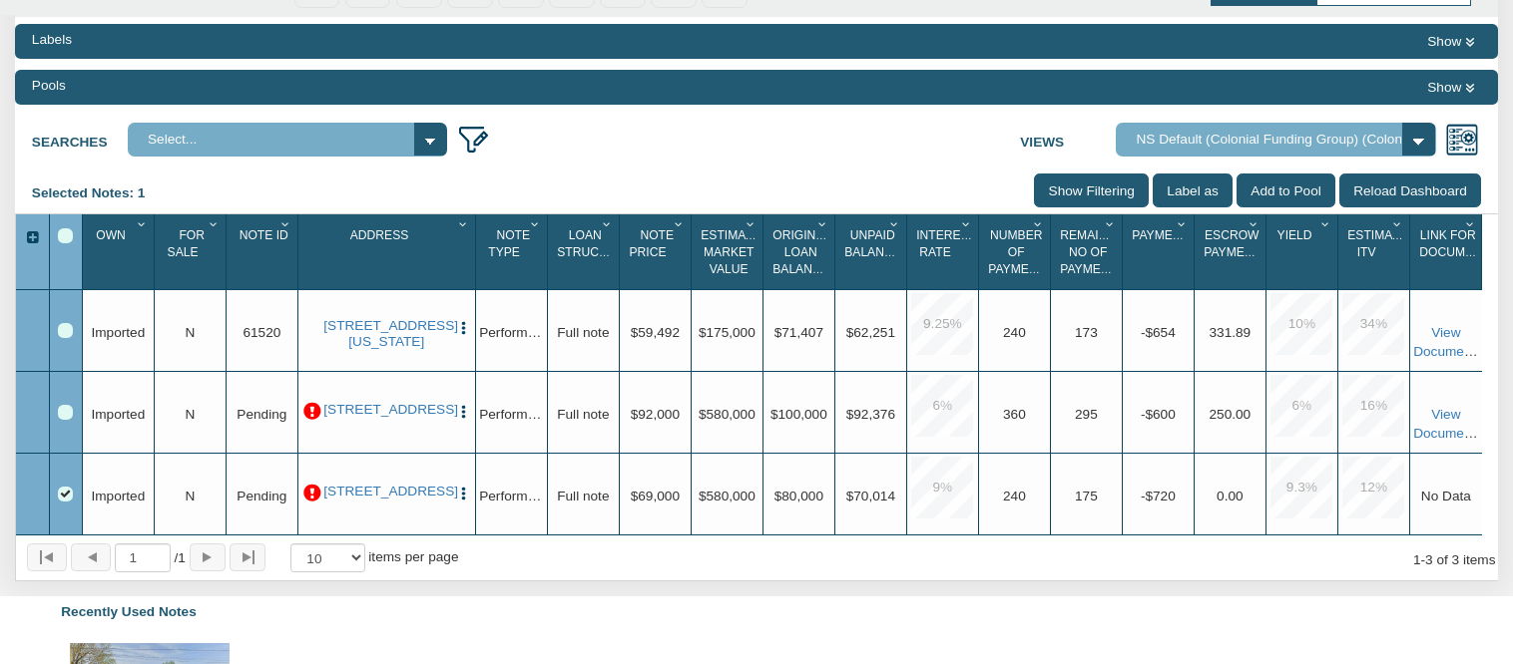
scroll to position [195, 0]
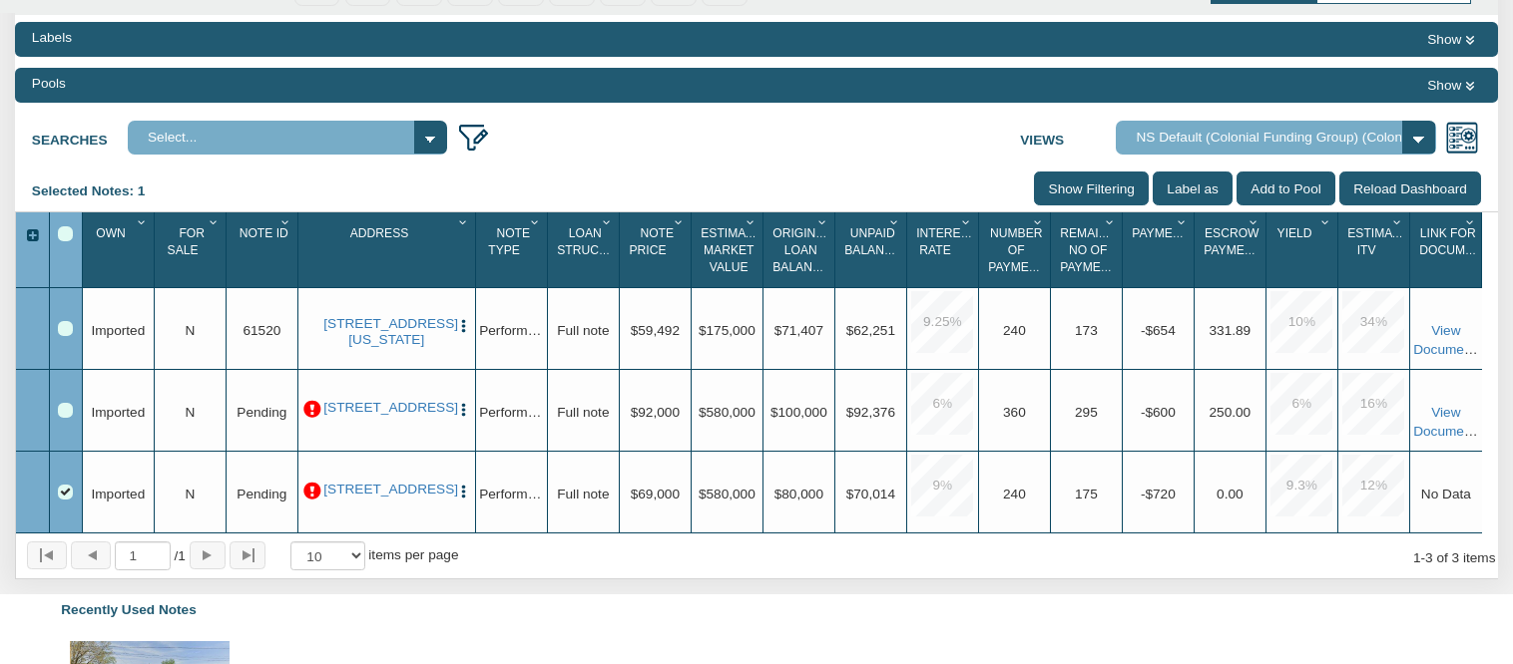
click at [459, 486] on img "button" at bounding box center [463, 492] width 17 height 17
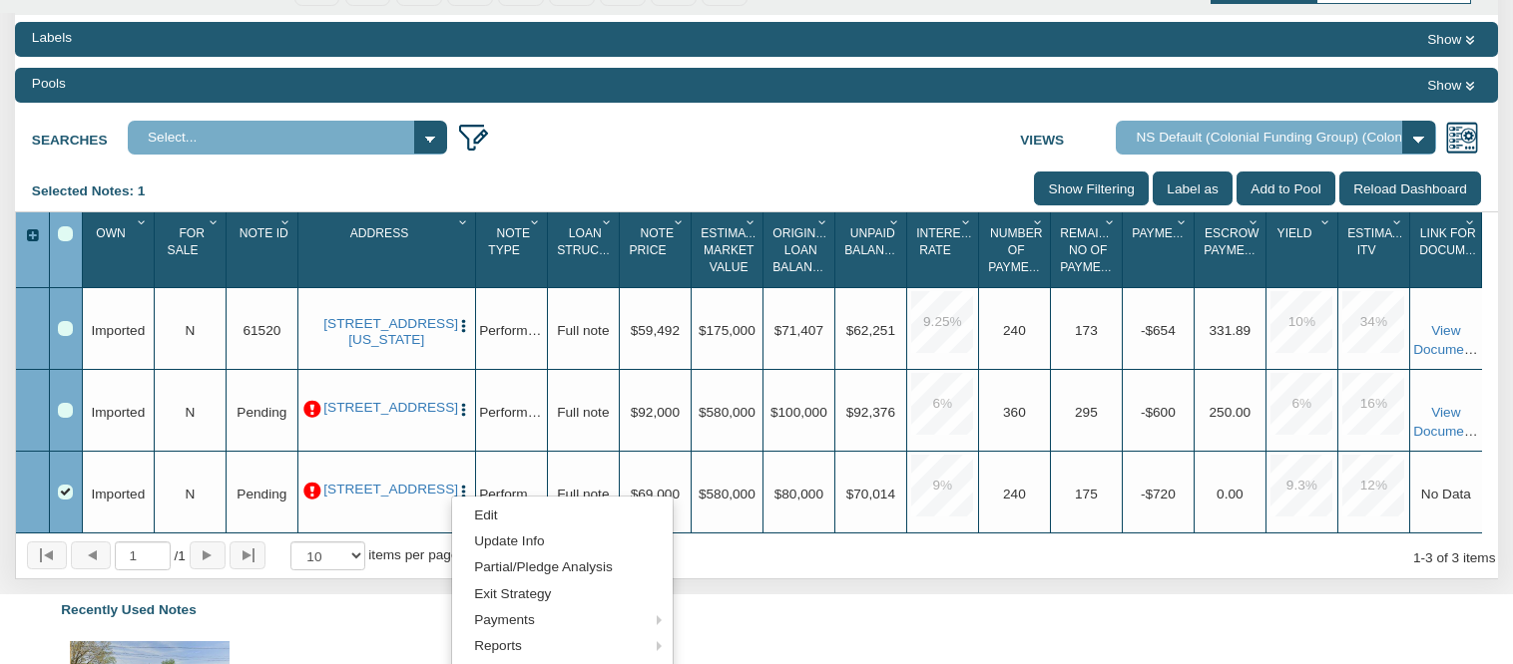
click at [458, 318] on img "button" at bounding box center [463, 326] width 17 height 17
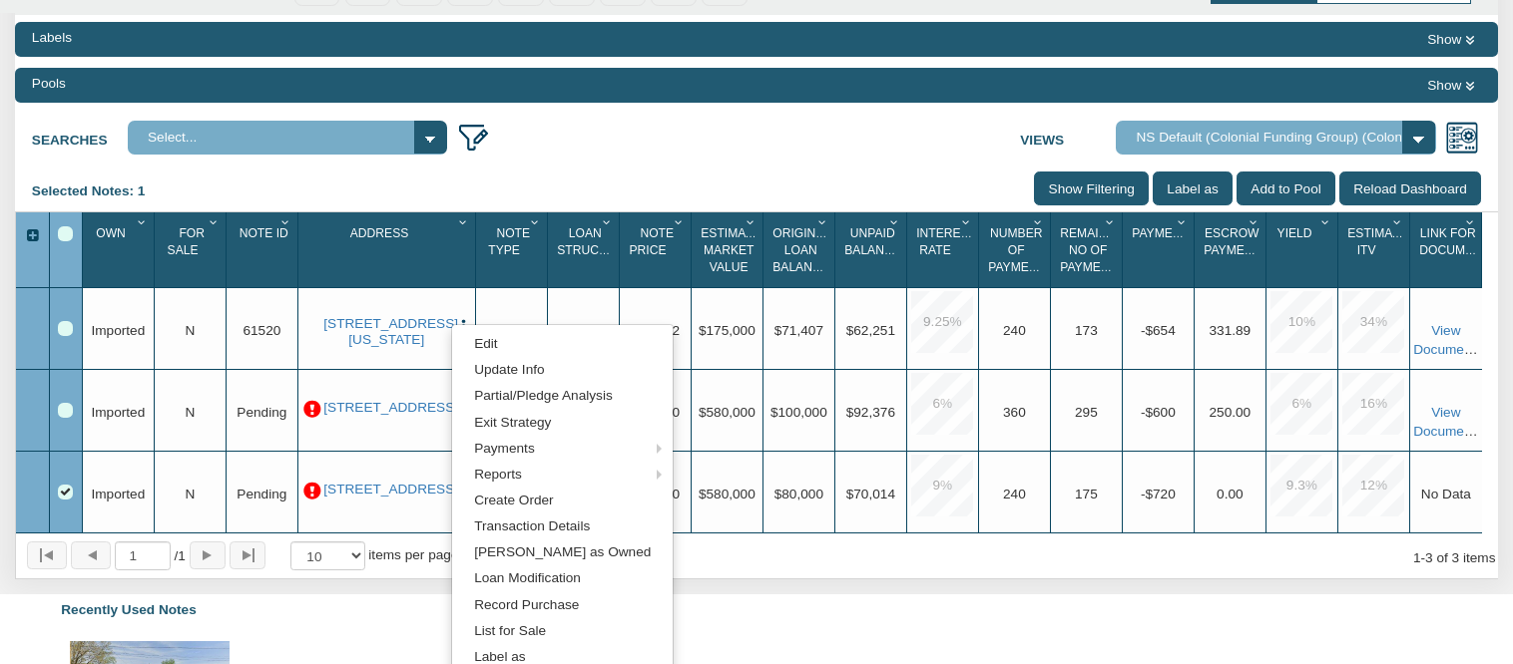
scroll to position [69, 0]
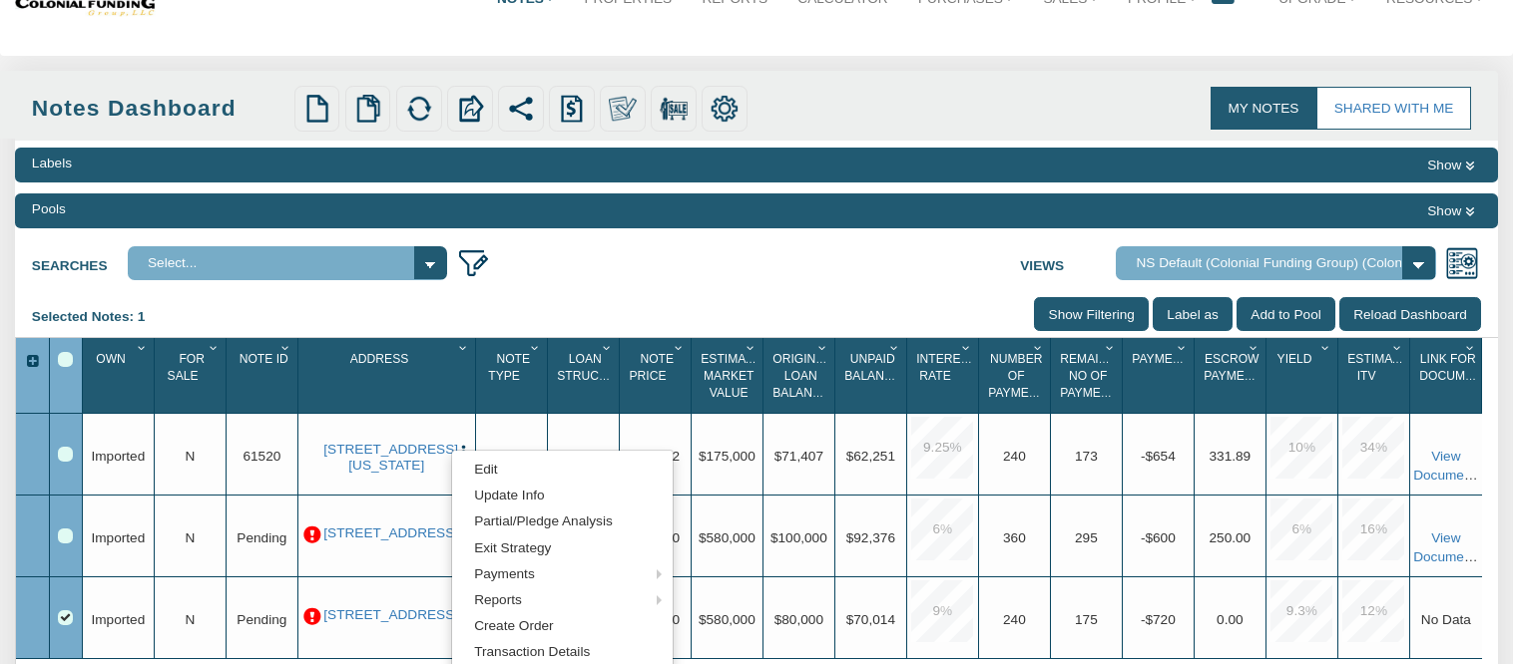
click at [669, 272] on div "Searches Select... Views Default View NS Default (Colonial Funding Group) (Colo…" at bounding box center [756, 260] width 1483 height 42
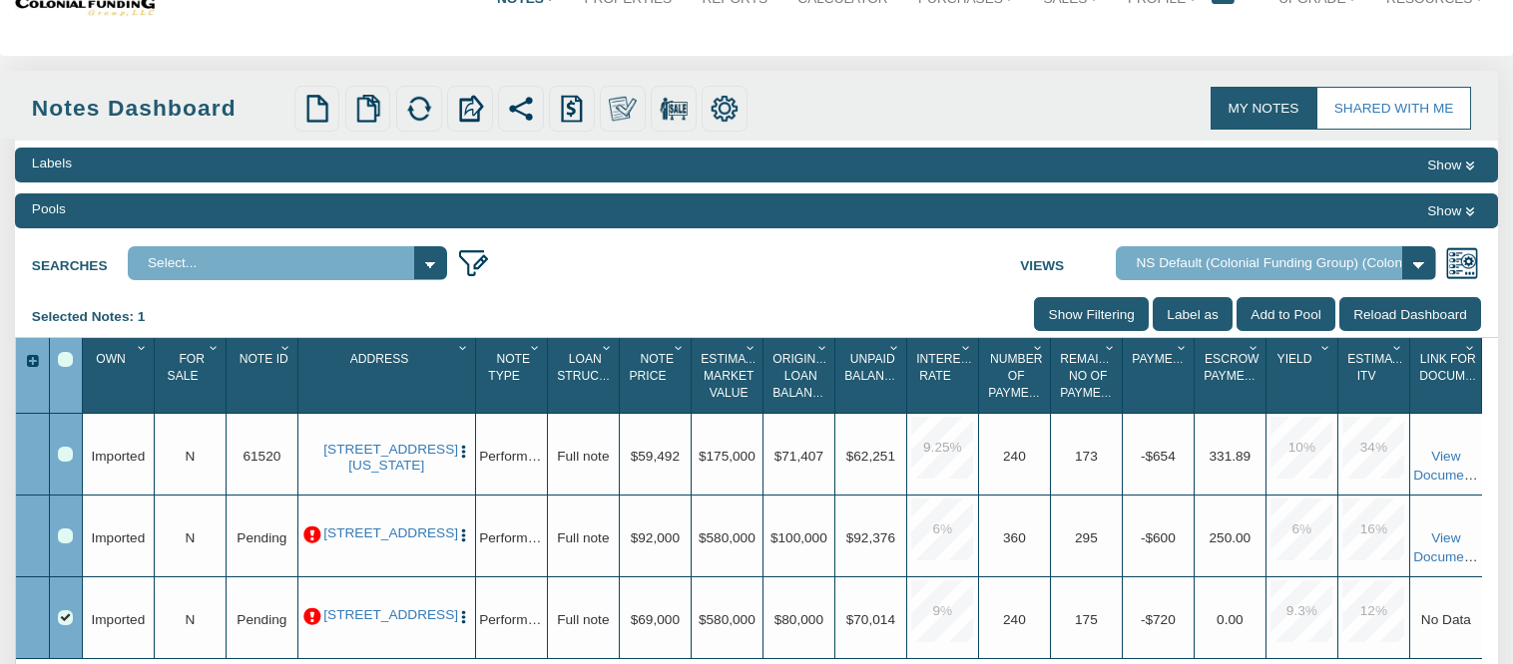
scroll to position [195, 0]
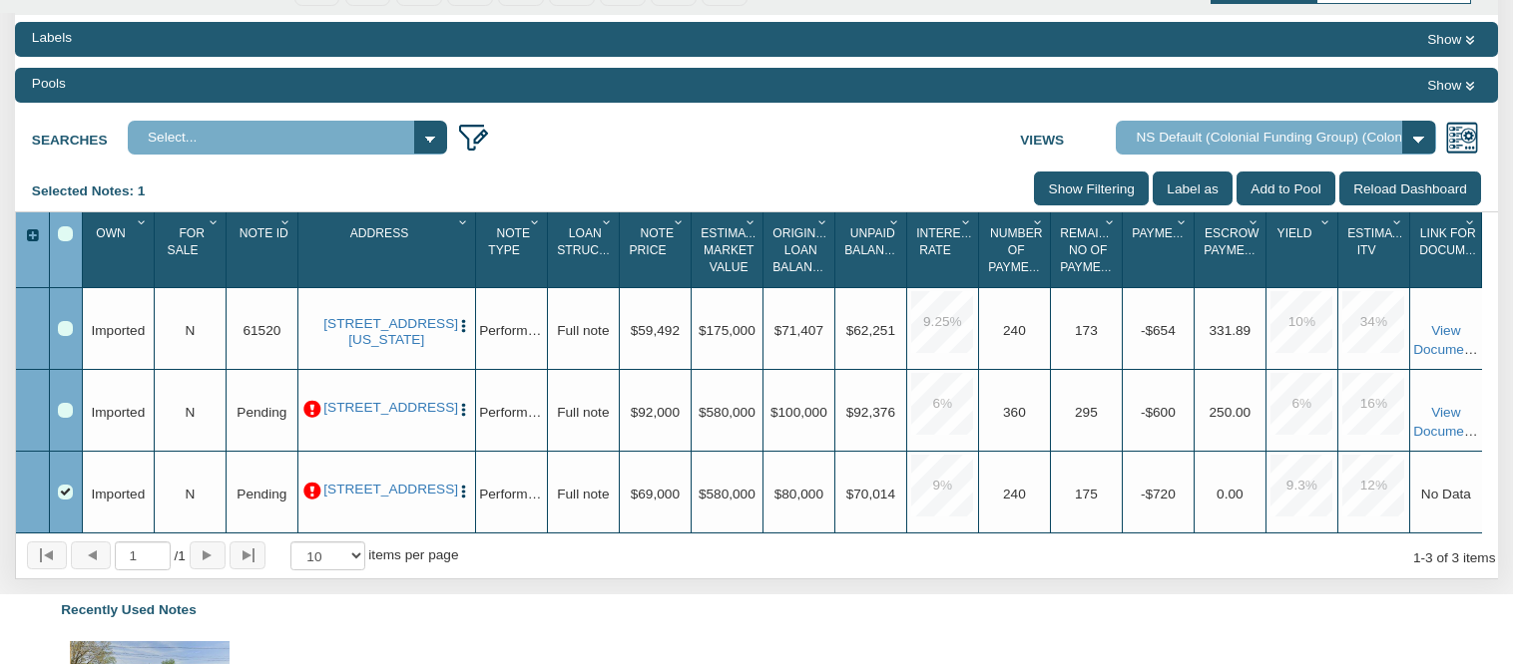
click at [65, 413] on div "Row 2, Row Selection Checkbox" at bounding box center [65, 410] width 15 height 15
drag, startPoint x: 79, startPoint y: 408, endPoint x: 26, endPoint y: 423, distance: 55.0
click at [26, 423] on div at bounding box center [32, 411] width 33 height 82
click at [1423, 142] on select "Default View NS Default (Colonial Funding Group) (Colonial Funding Group)" at bounding box center [1275, 137] width 320 height 33
click at [1115, 123] on select "Default View NS Default (Colonial Funding Group) (Colonial Funding Group)" at bounding box center [1275, 137] width 320 height 33
